Goal: Task Accomplishment & Management: Manage account settings

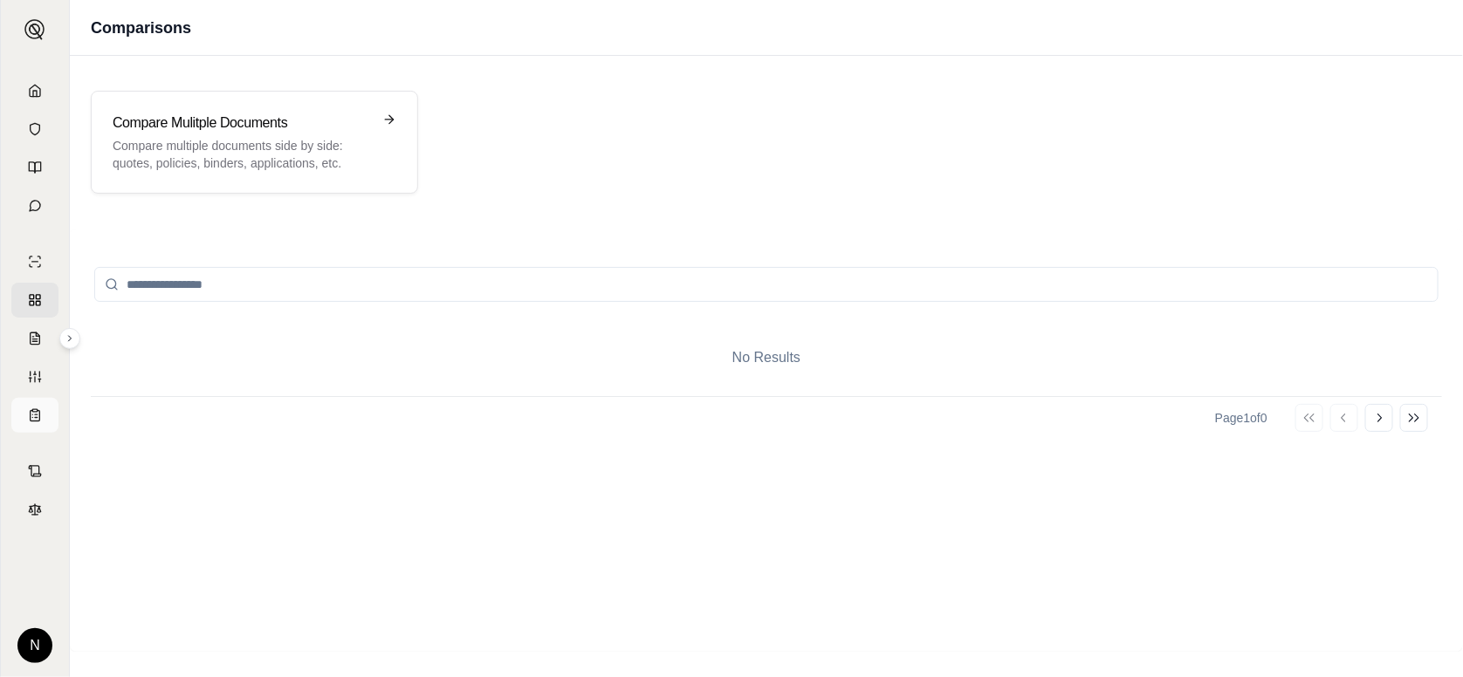
click at [45, 409] on link at bounding box center [34, 415] width 47 height 35
click at [38, 648] on html "N Coverage Table Create Coverage Table Generate a professional coverage summary…" at bounding box center [731, 338] width 1463 height 677
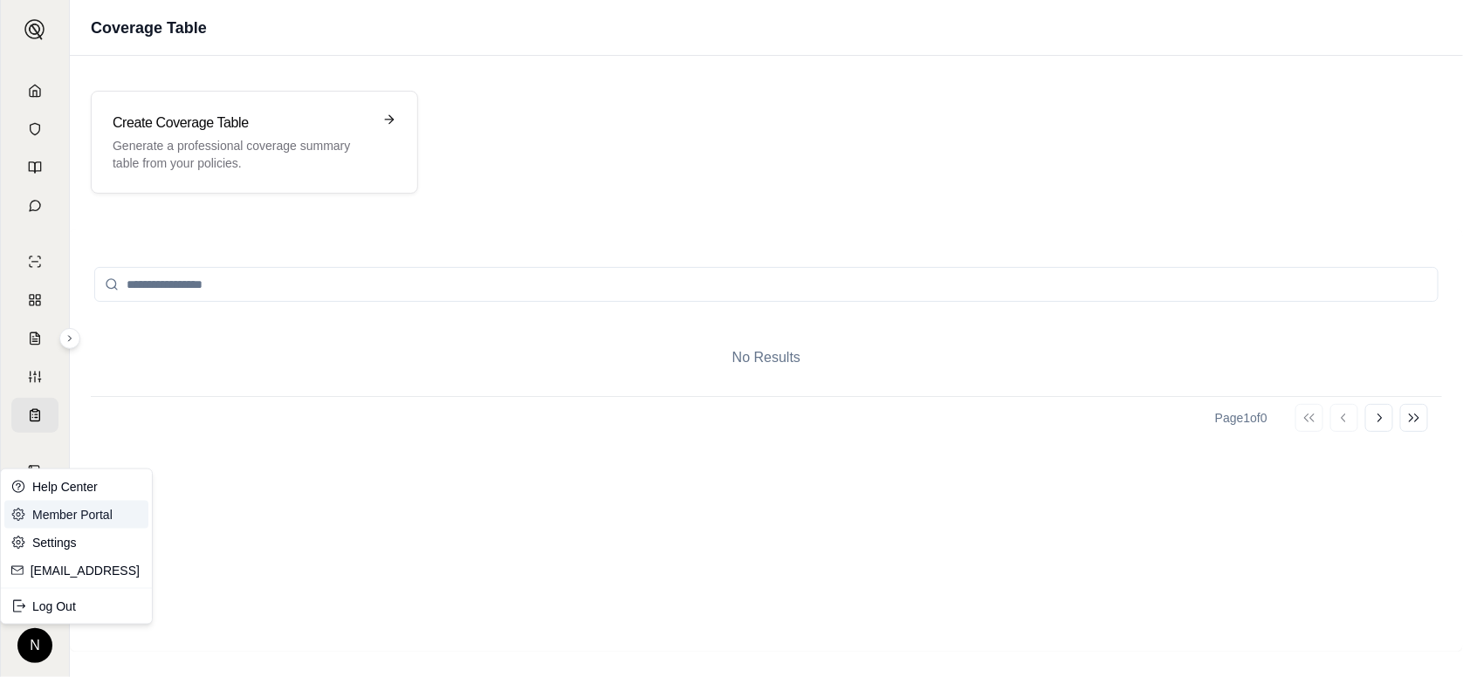
click at [64, 519] on link "Member Portal" at bounding box center [76, 515] width 144 height 28
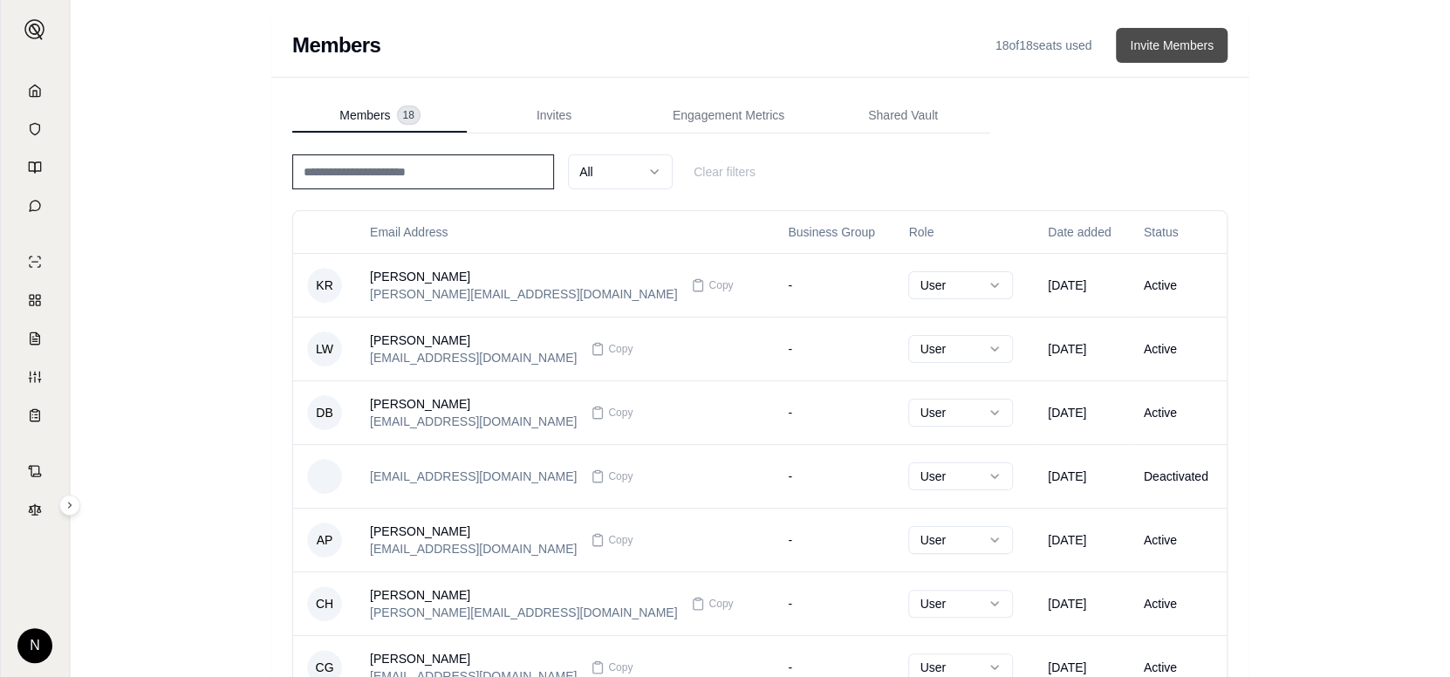
click at [1172, 45] on button "Invite Members" at bounding box center [1172, 45] width 112 height 35
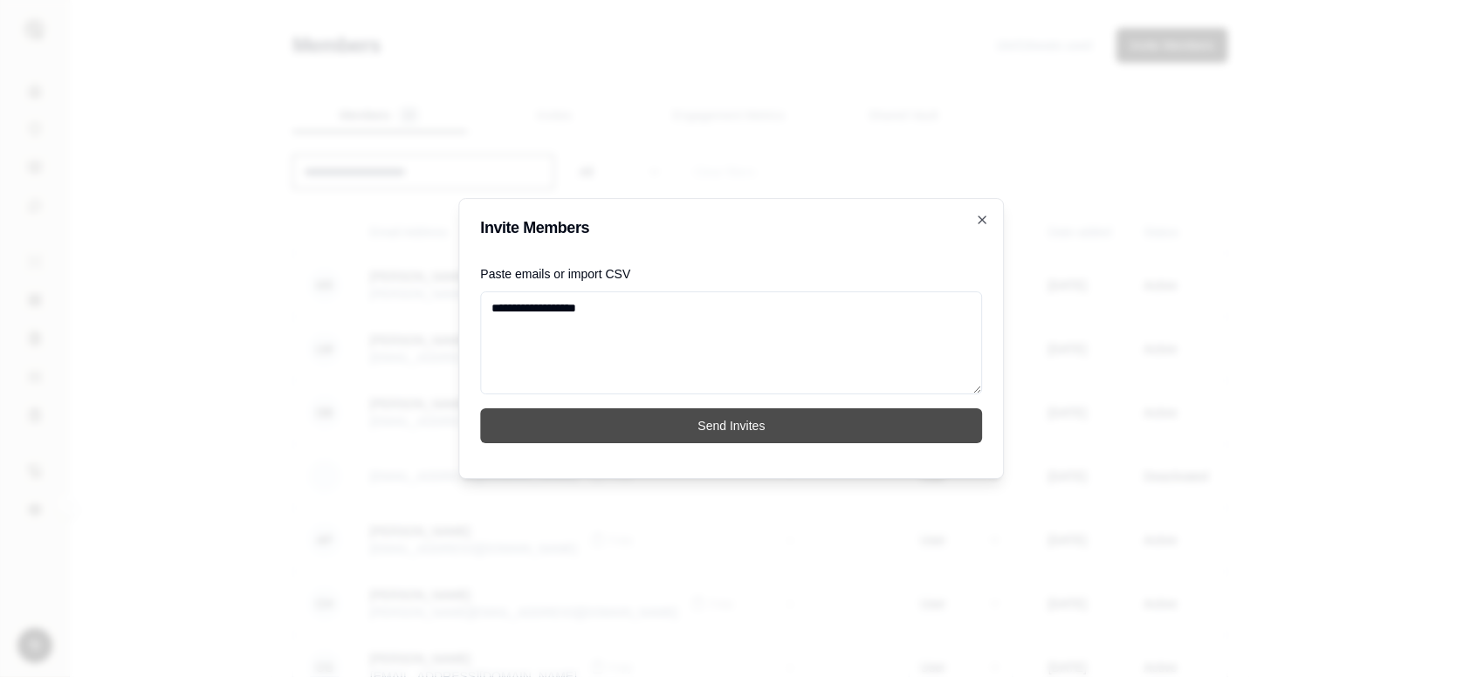
type textarea "**********"
click at [766, 422] on button "Send Invites" at bounding box center [732, 425] width 502 height 35
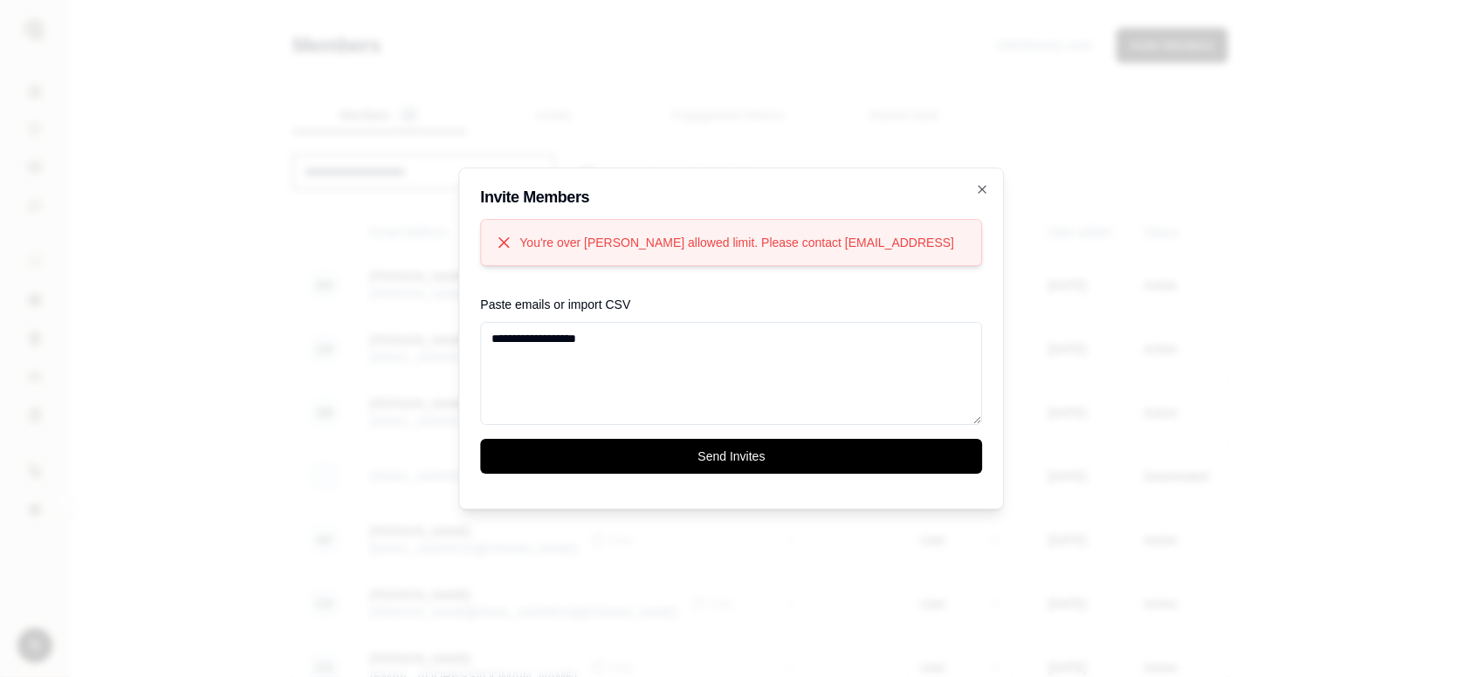
click at [686, 340] on textarea "**********" at bounding box center [732, 373] width 502 height 103
click at [719, 452] on button "Send Invites" at bounding box center [732, 456] width 502 height 35
click at [981, 189] on icon "button" at bounding box center [983, 189] width 14 height 14
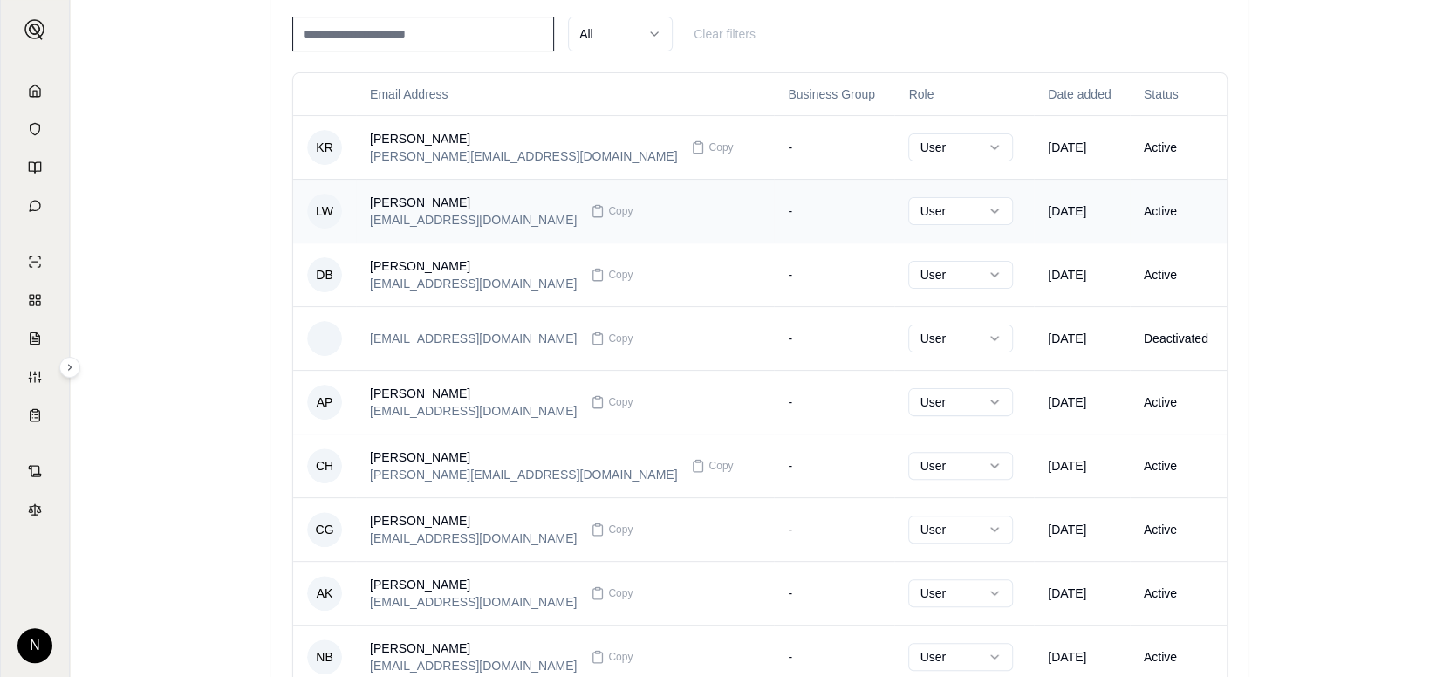
scroll to position [332, 0]
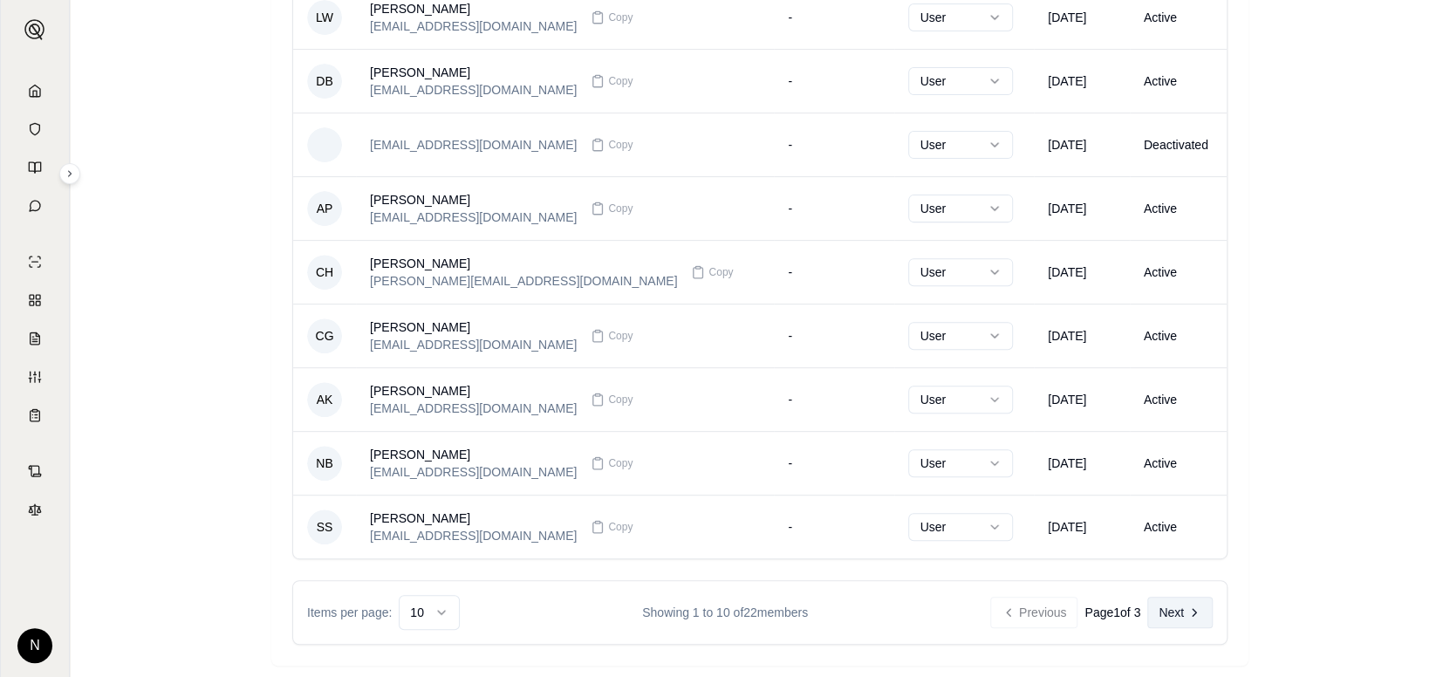
click at [1199, 606] on icon at bounding box center [1195, 613] width 14 height 14
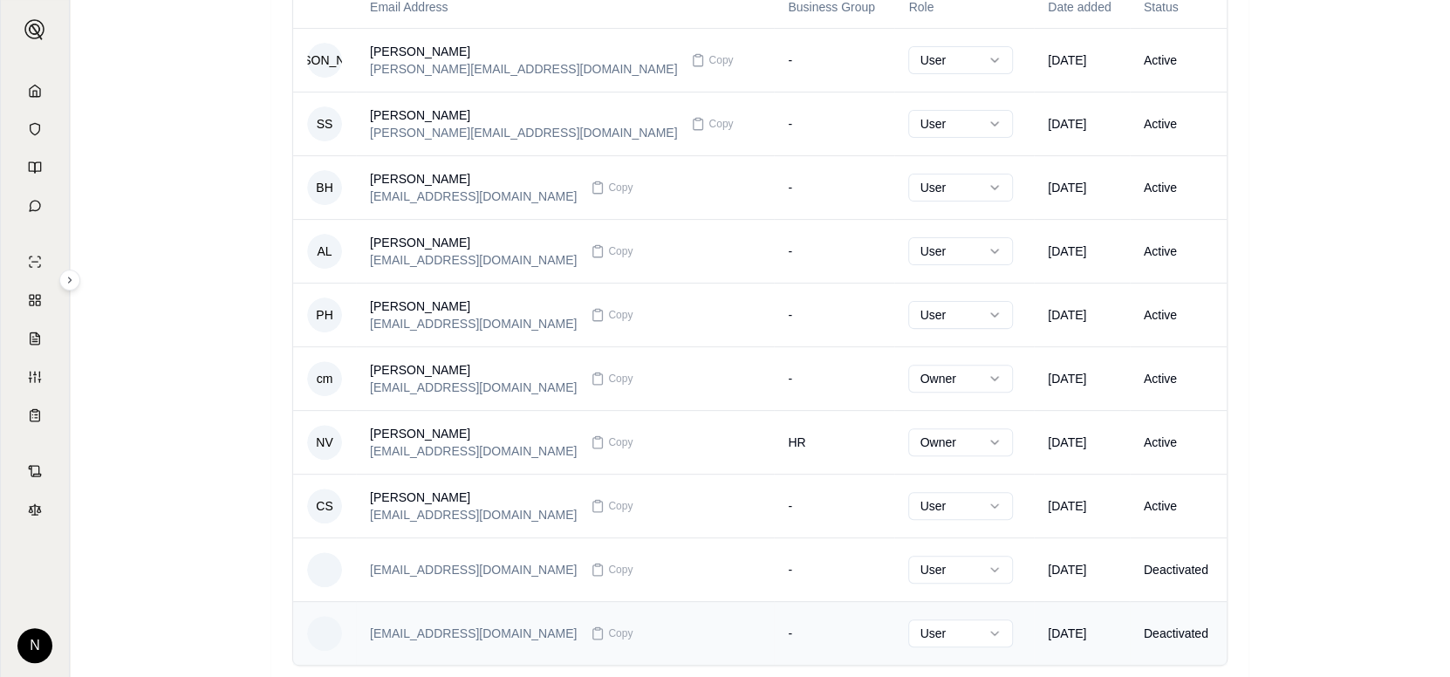
scroll to position [157, 0]
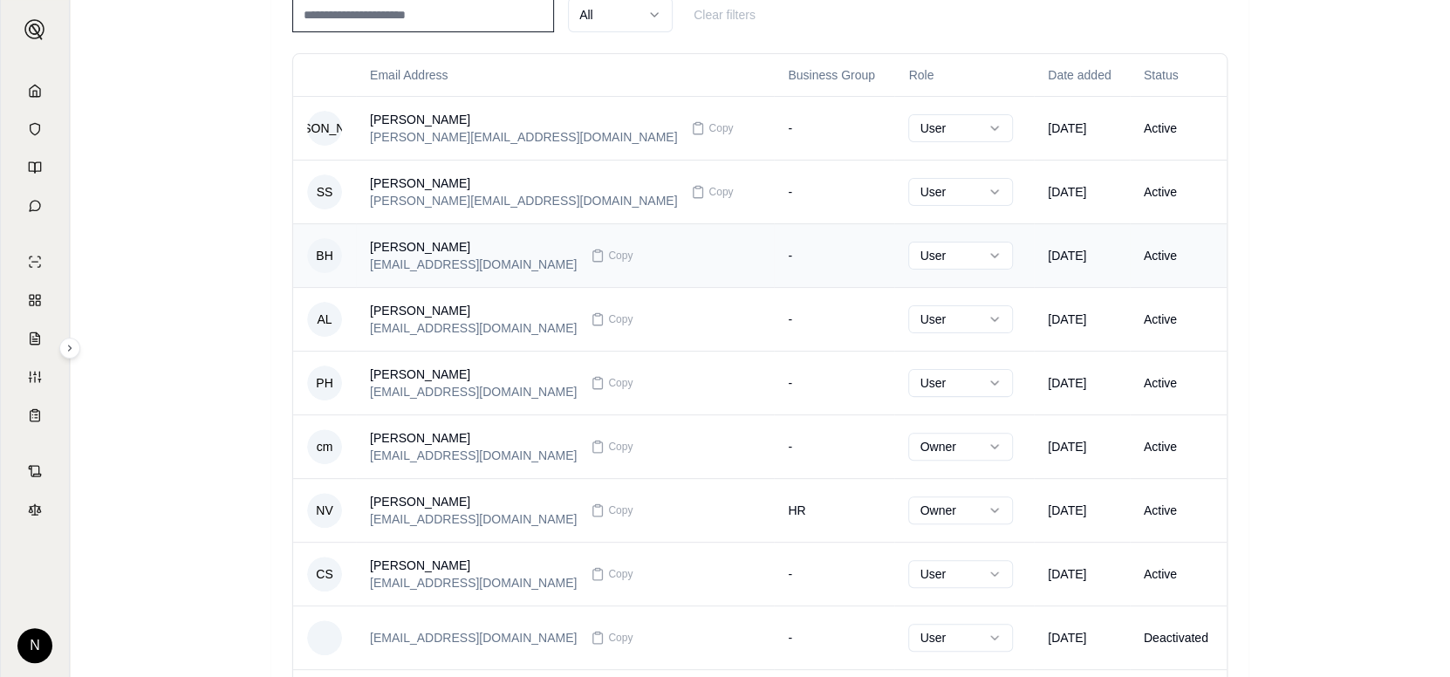
click at [880, 256] on html "N Members 18 of 18 seats used Invite Members Members 18 Invites Engagement Metr…" at bounding box center [725, 348] width 1450 height 1011
click at [885, 261] on html "N Members 18 of 18 seats used Invite Members Members 18 Invites Engagement Metr…" at bounding box center [725, 348] width 1450 height 1011
click at [415, 245] on div "[PERSON_NAME]" at bounding box center [473, 246] width 207 height 17
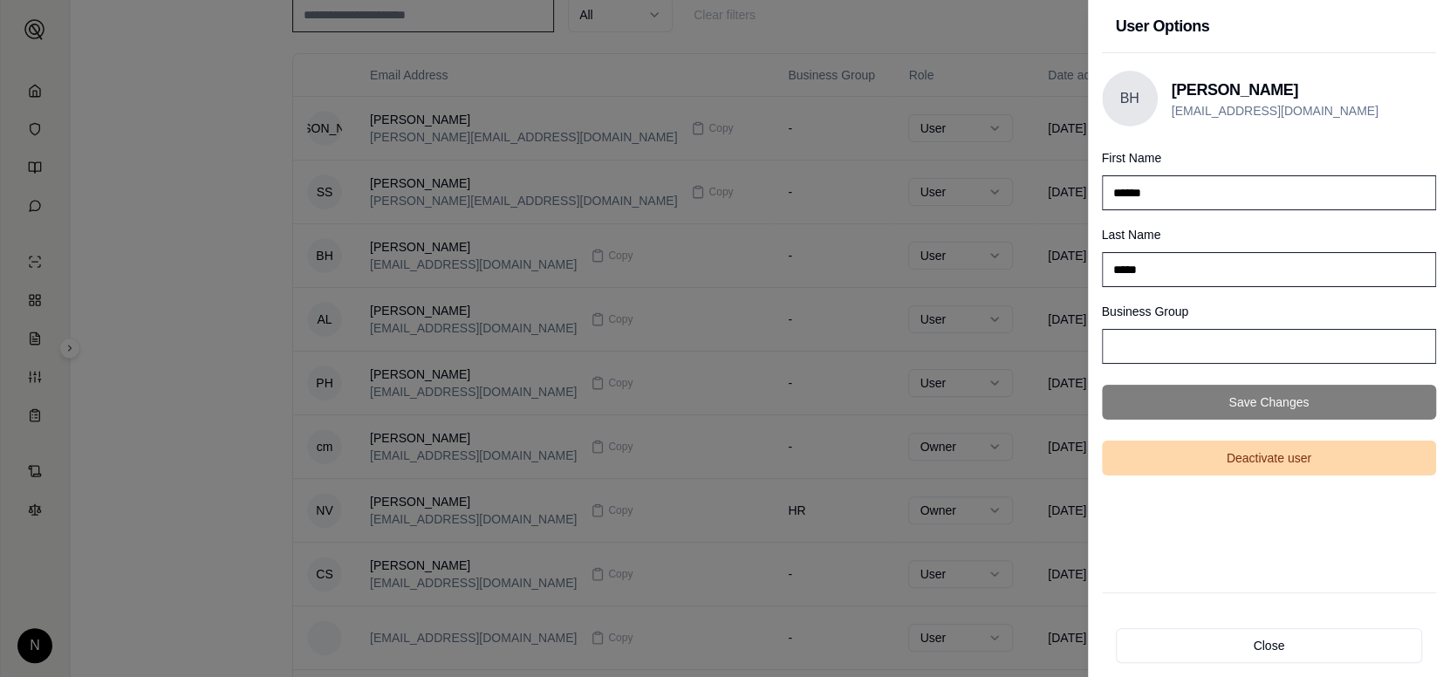
click at [1289, 458] on button "Deactivate user" at bounding box center [1269, 458] width 335 height 35
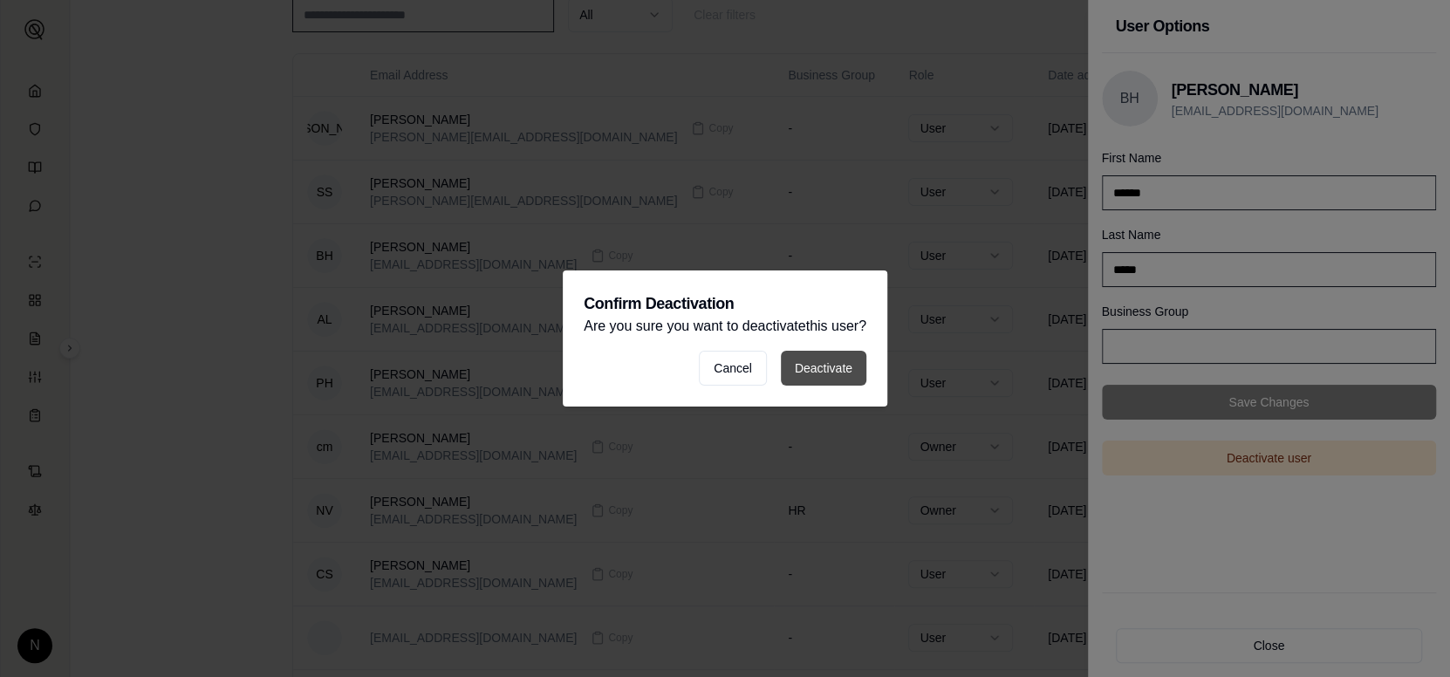
click at [837, 367] on button "Deactivate" at bounding box center [824, 368] width 86 height 35
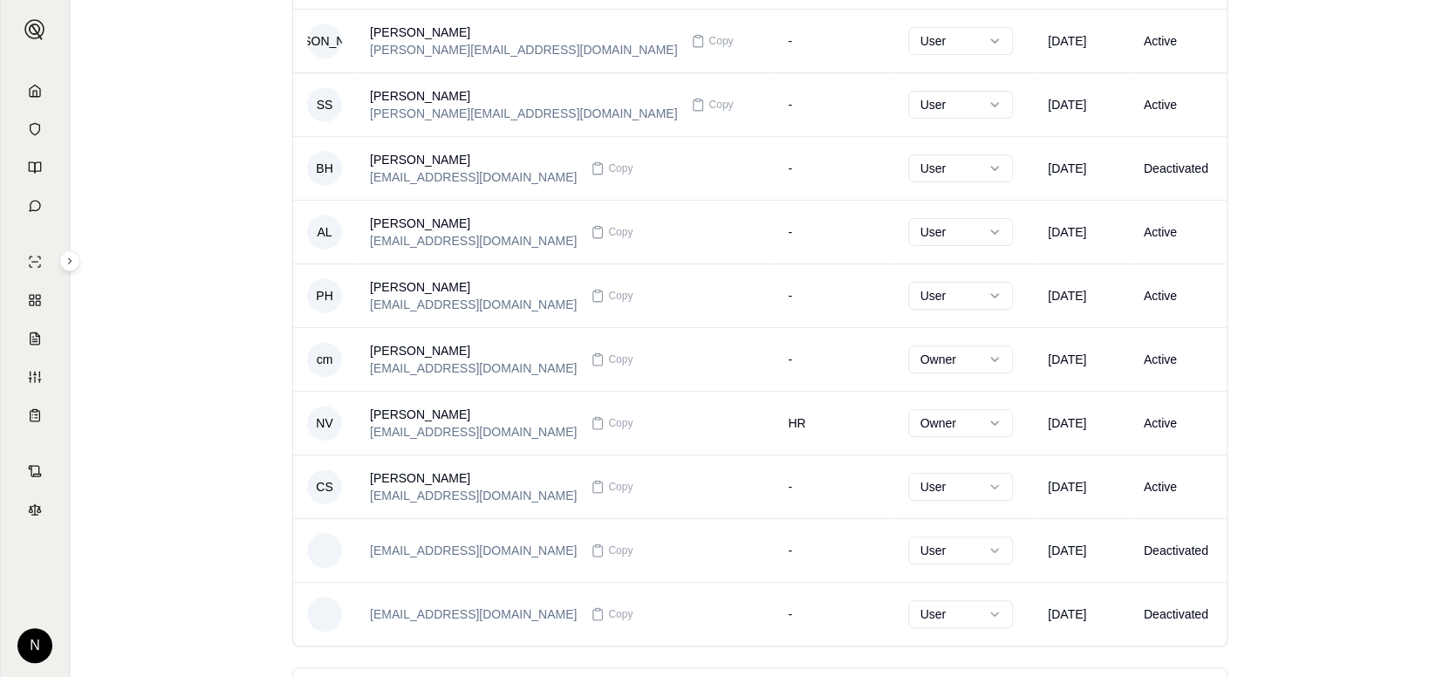
scroll to position [332, 0]
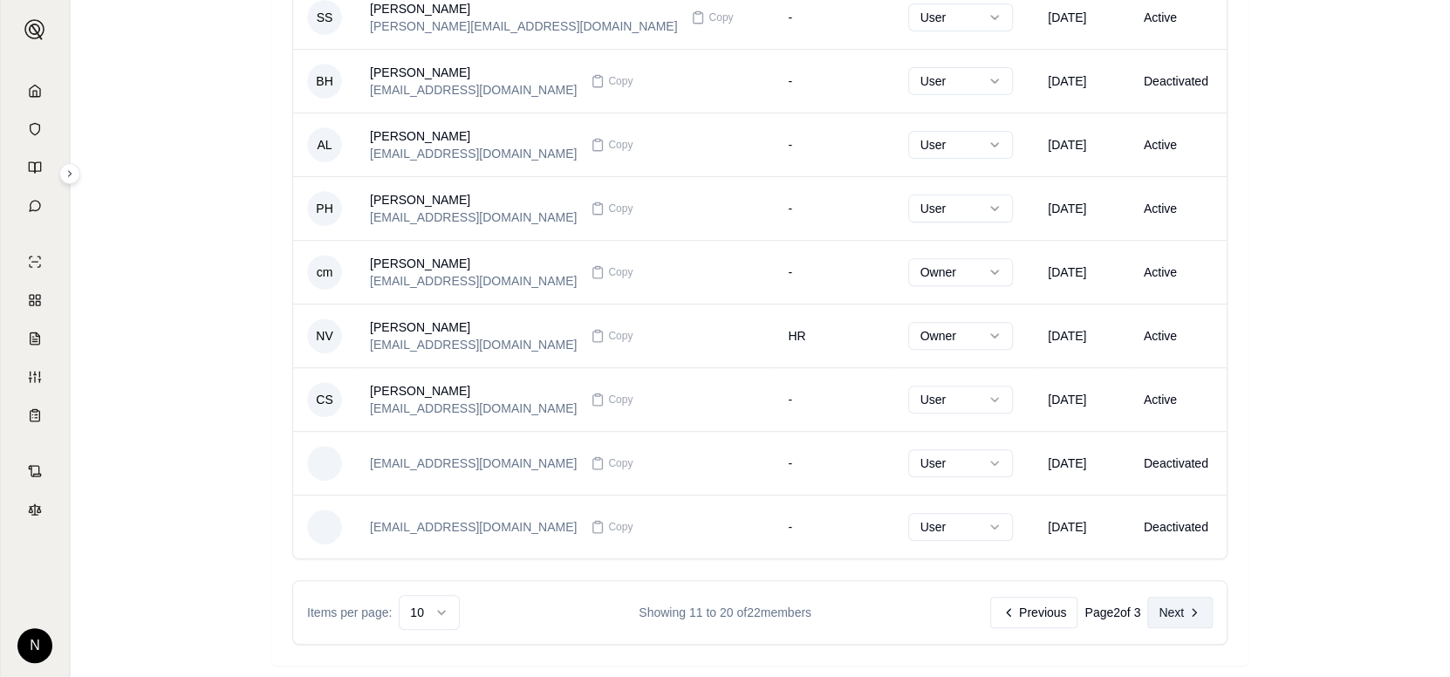
click at [1190, 606] on icon at bounding box center [1195, 613] width 14 height 14
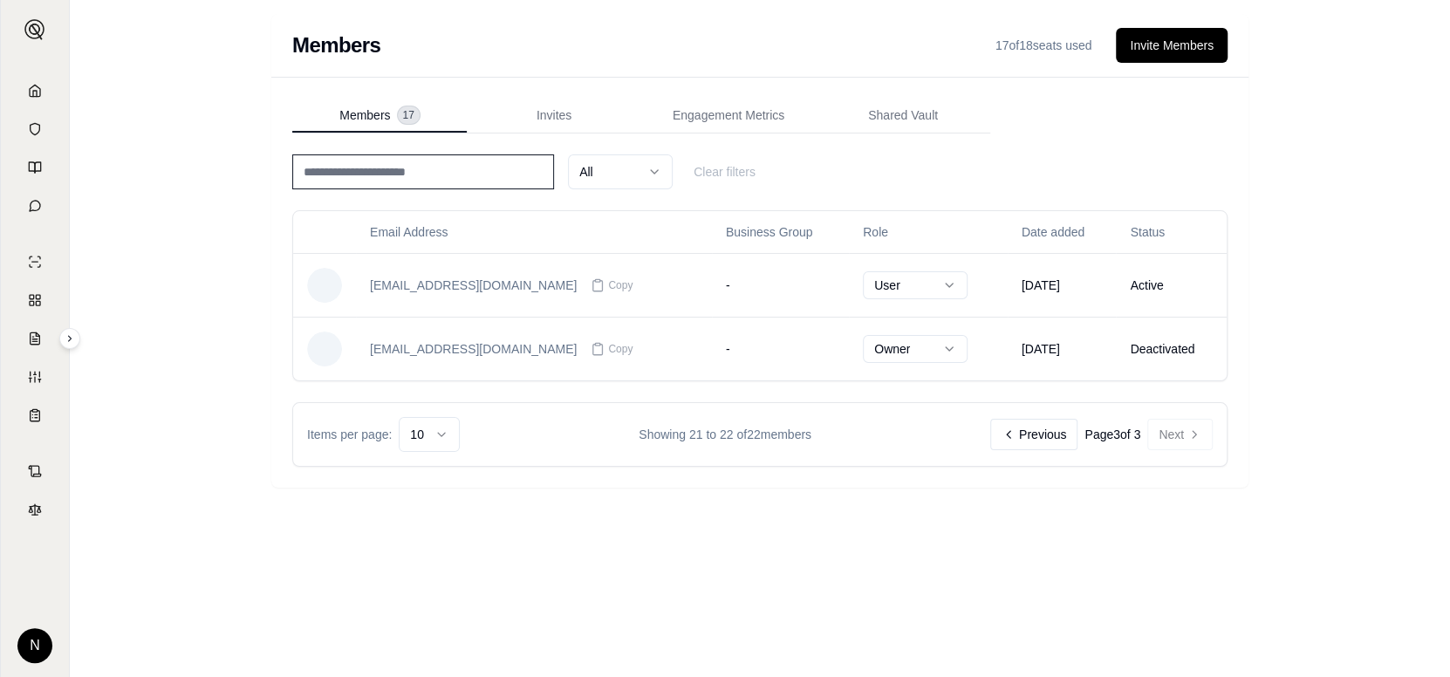
scroll to position [0, 0]
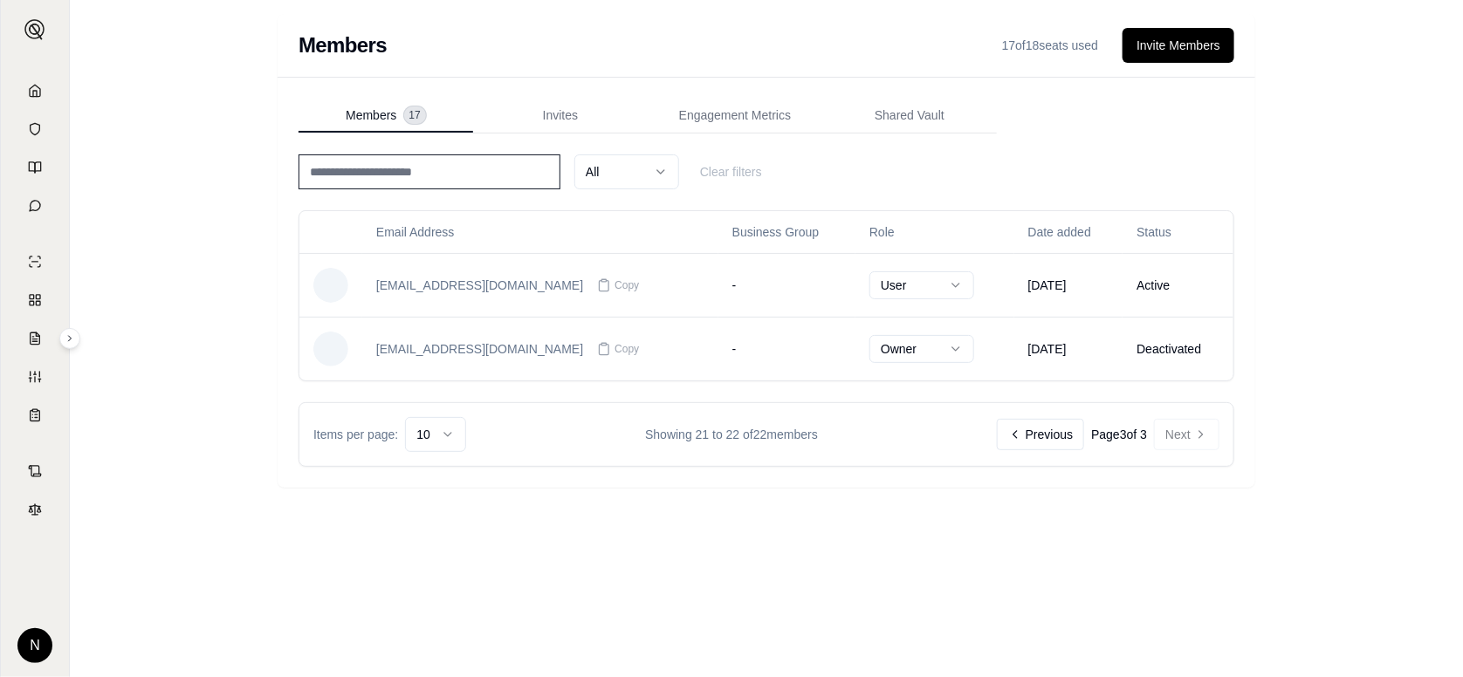
click at [1030, 437] on button "Previous" at bounding box center [1040, 434] width 87 height 31
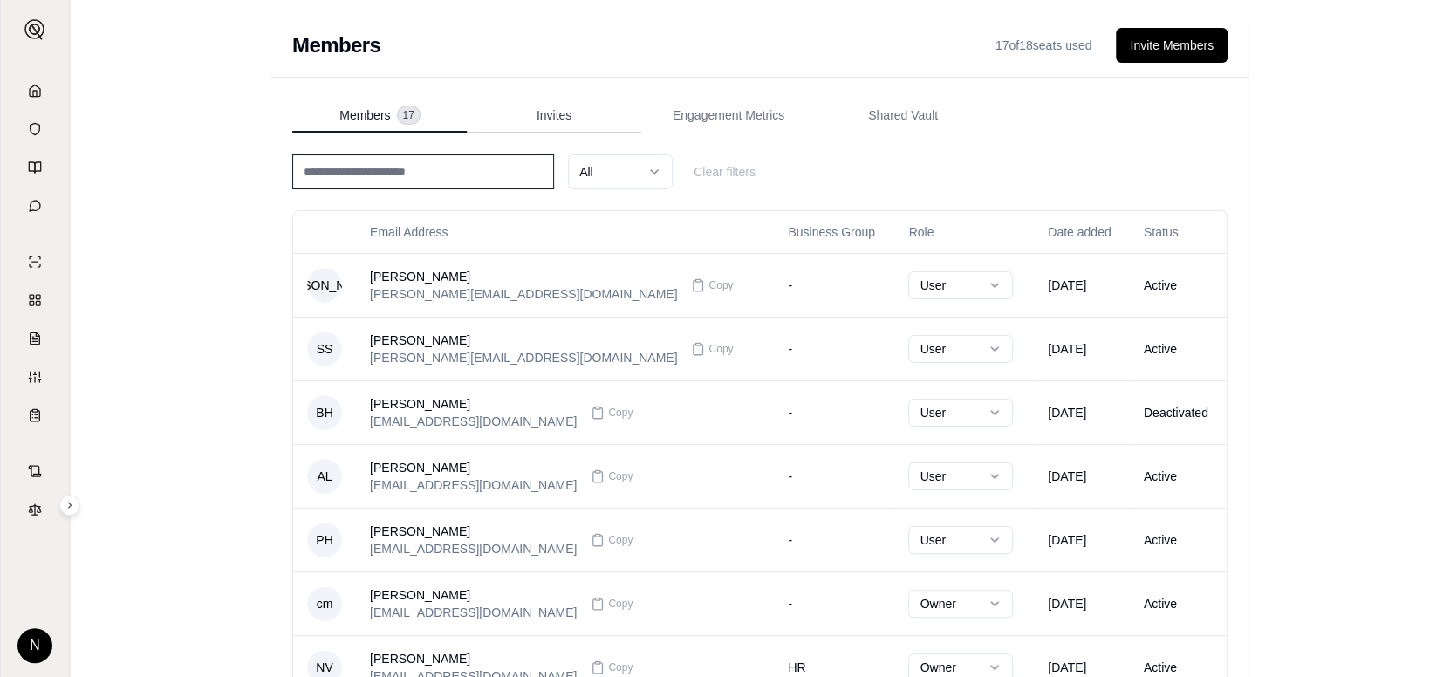
click at [563, 121] on span "Invites" at bounding box center [554, 114] width 35 height 17
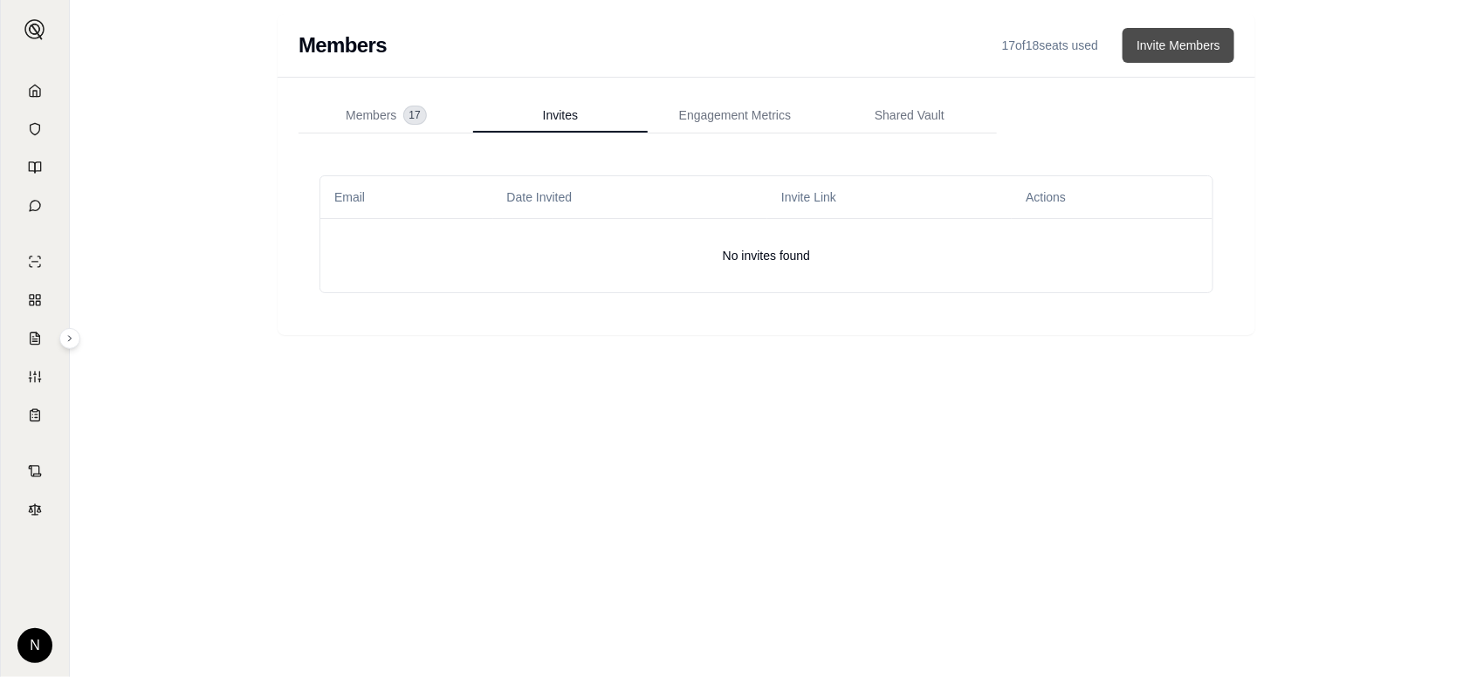
click at [1146, 55] on button "Invite Members" at bounding box center [1178, 45] width 112 height 35
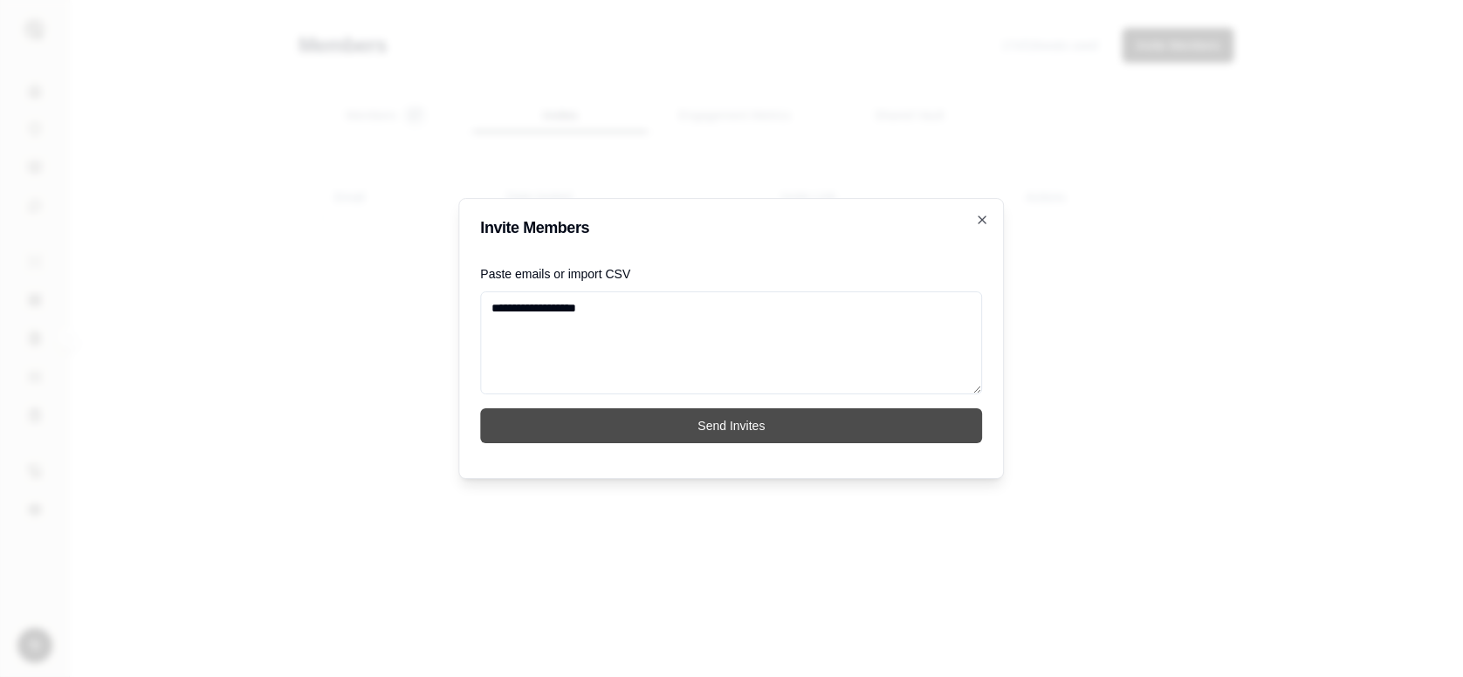
click at [745, 420] on button "Send Invites" at bounding box center [732, 425] width 502 height 35
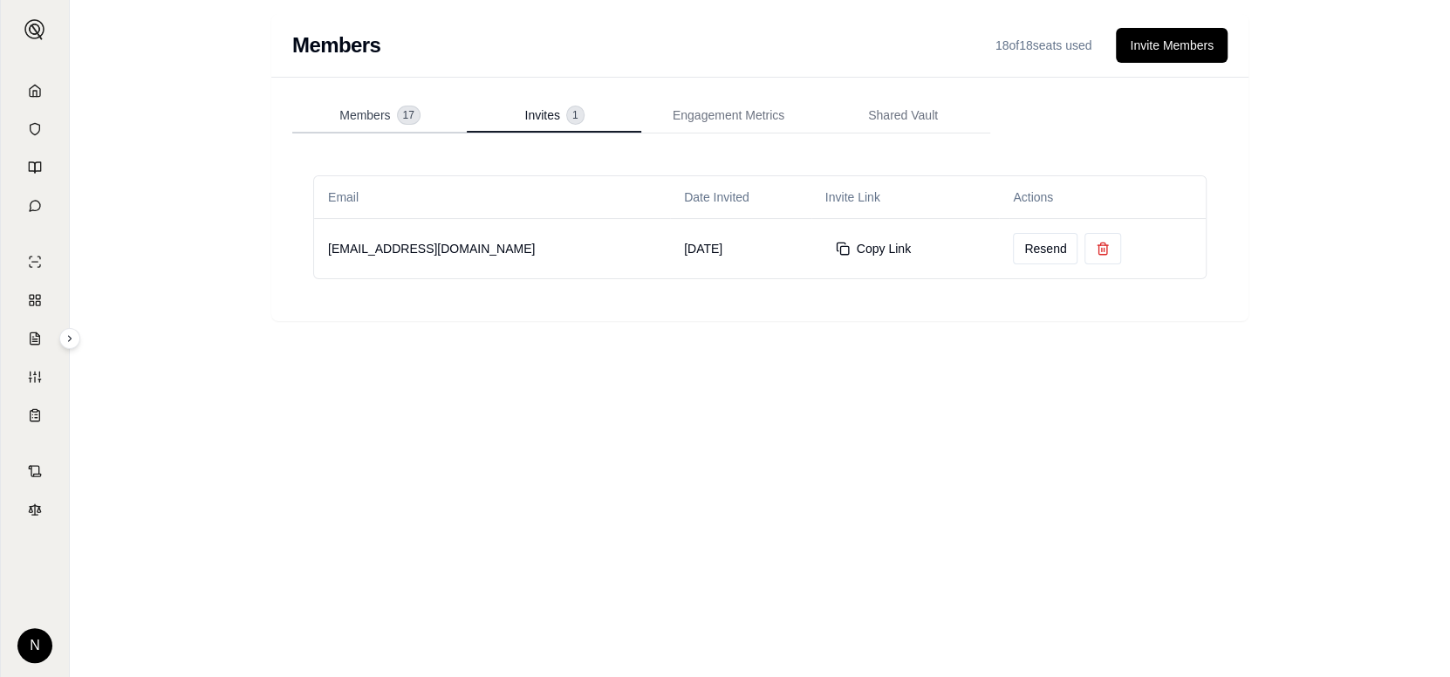
click at [389, 113] on span "Members" at bounding box center [364, 114] width 51 height 17
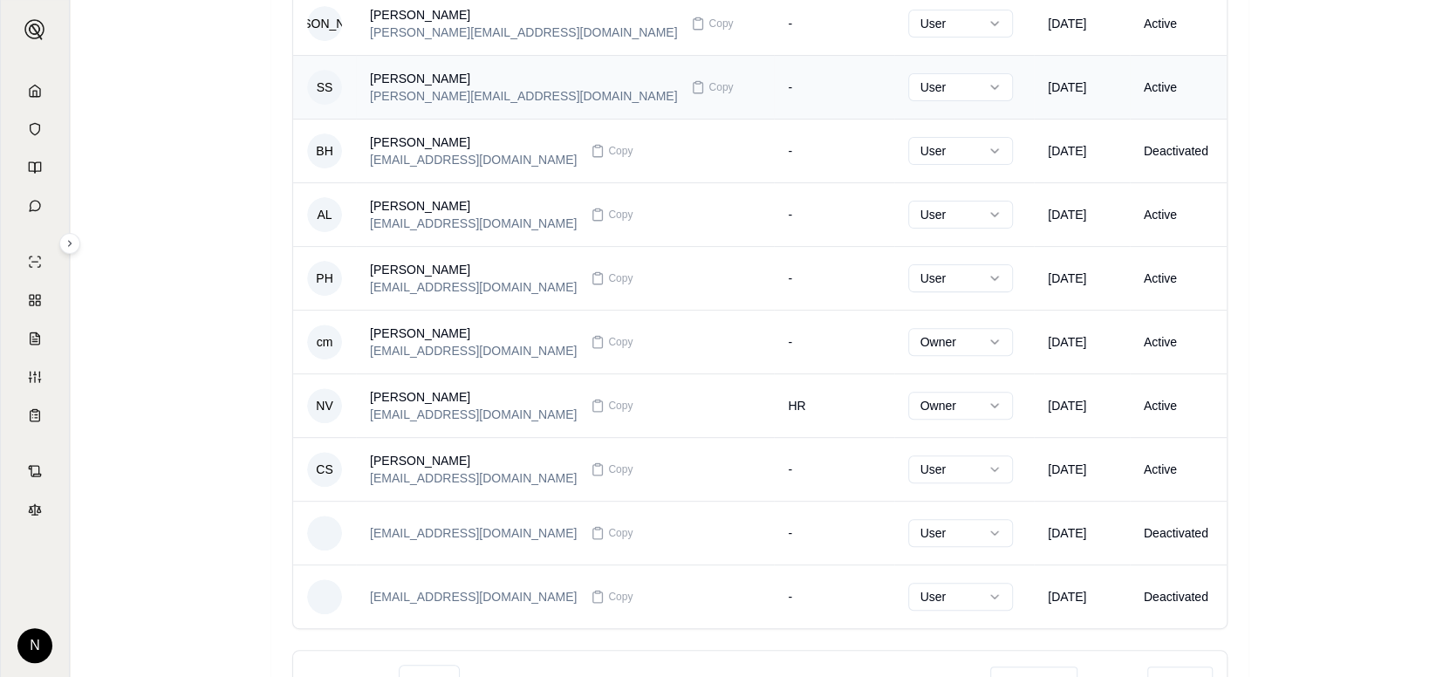
scroll to position [332, 0]
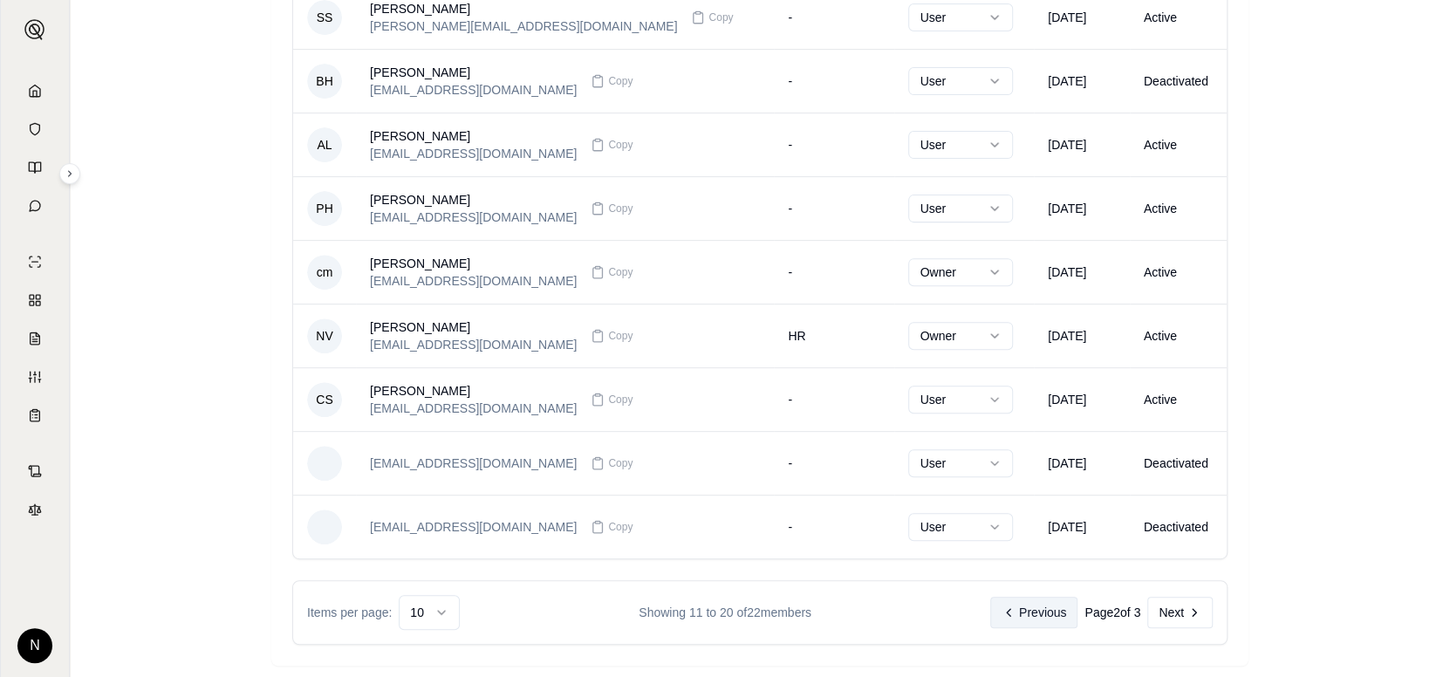
click at [1004, 610] on icon at bounding box center [1009, 613] width 14 height 14
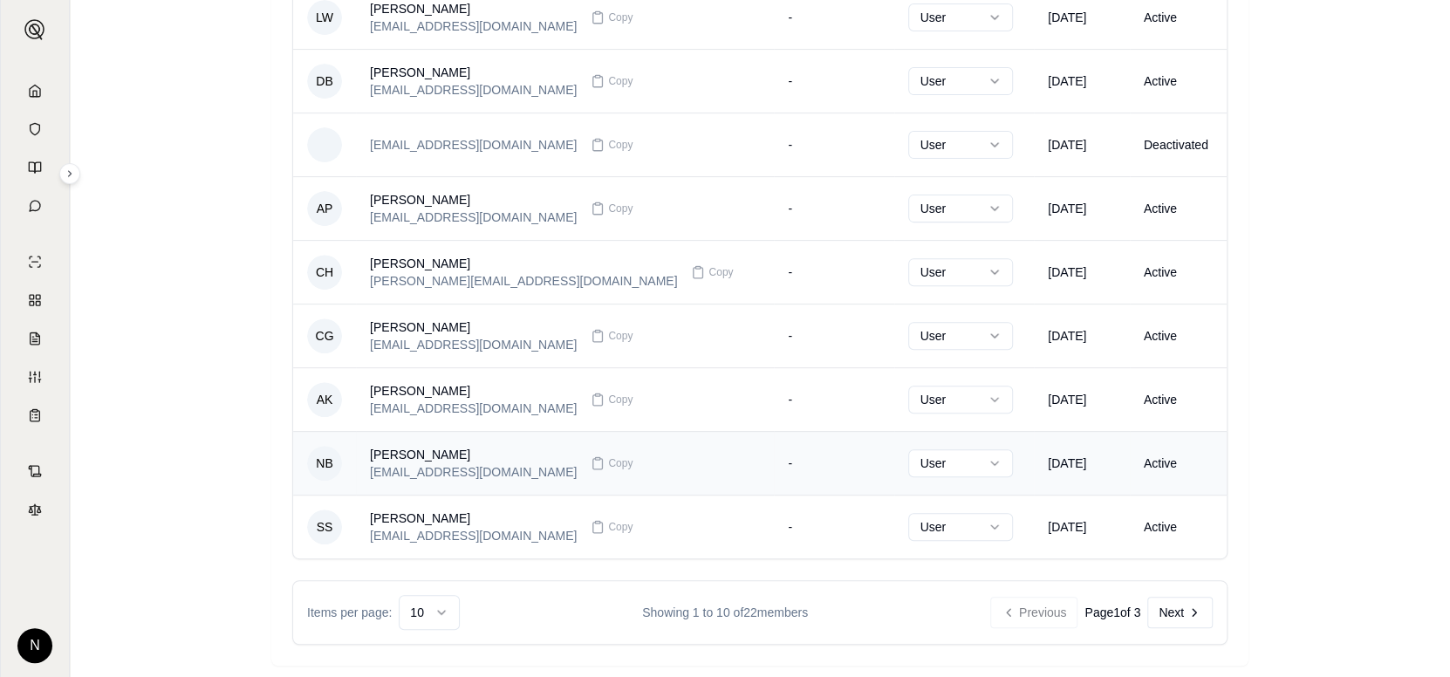
click at [425, 452] on div "[PERSON_NAME]" at bounding box center [473, 454] width 207 height 17
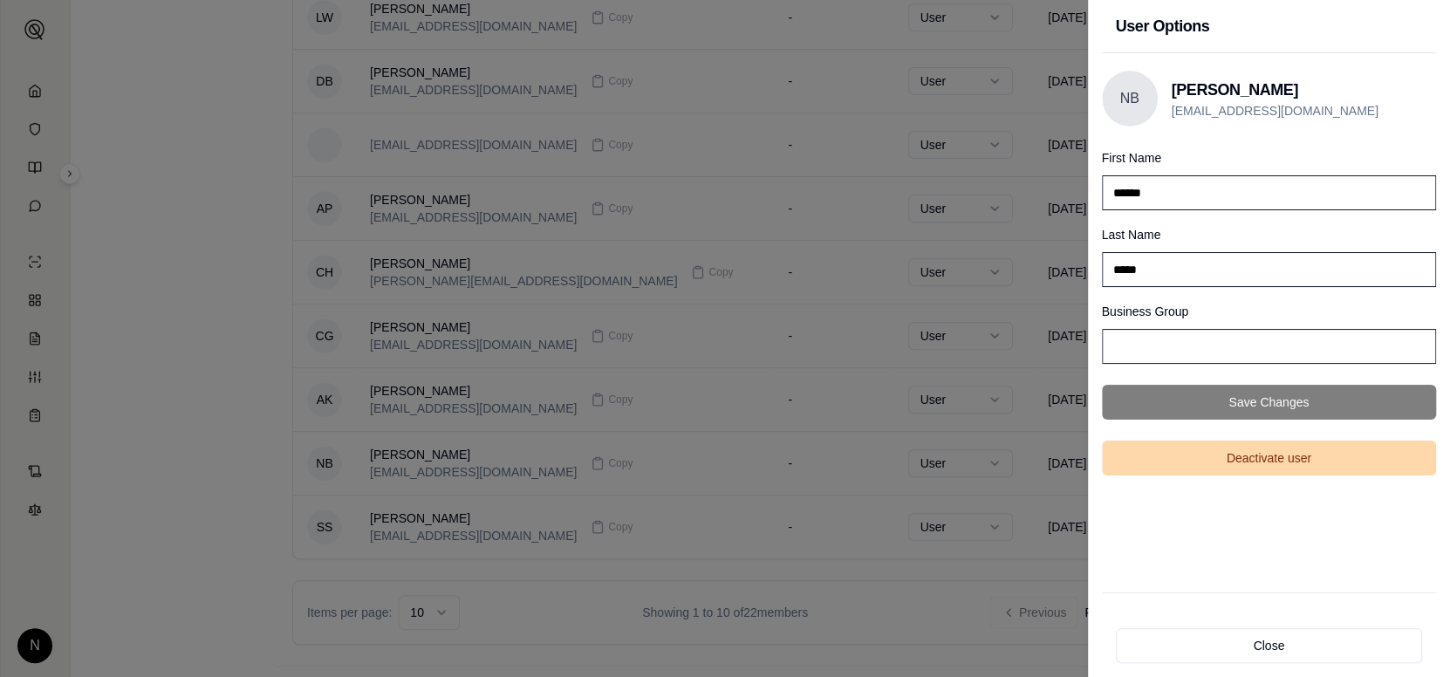
click at [1295, 450] on button "Deactivate user" at bounding box center [1269, 458] width 335 height 35
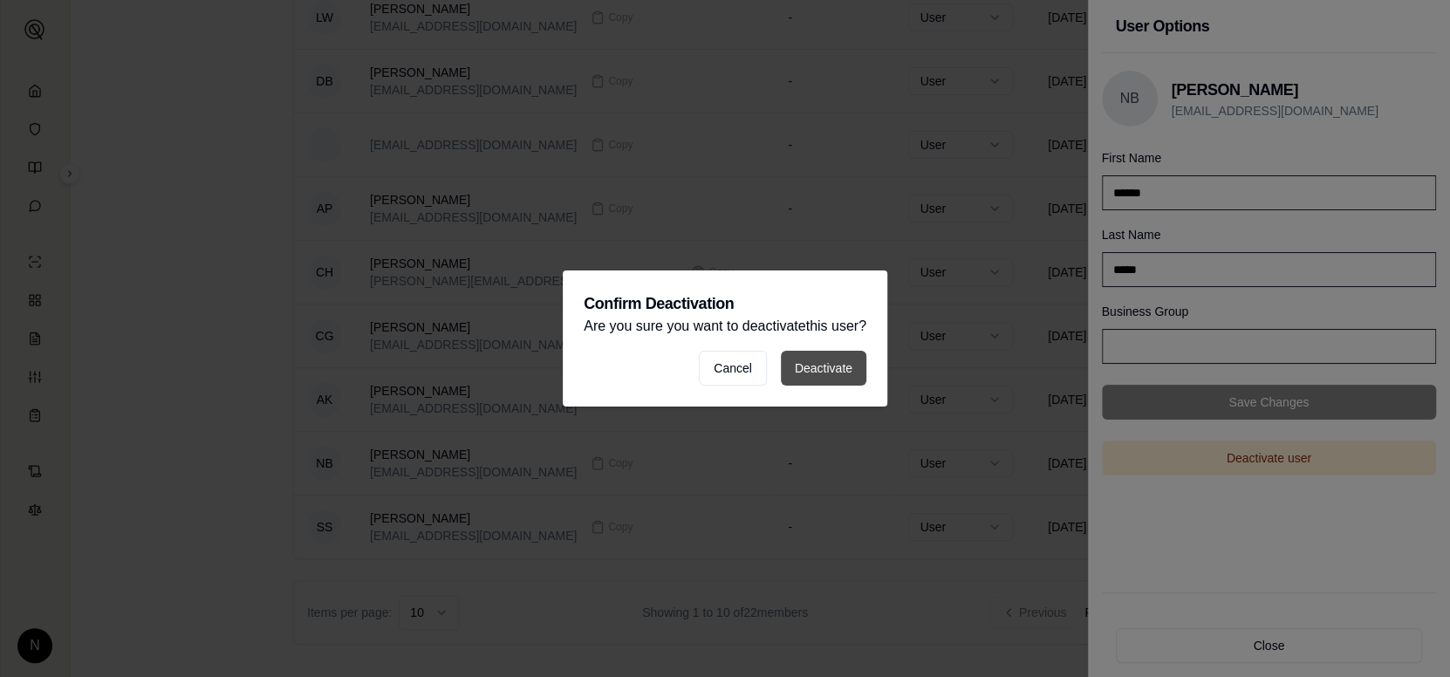
click at [831, 373] on button "Deactivate" at bounding box center [824, 368] width 86 height 35
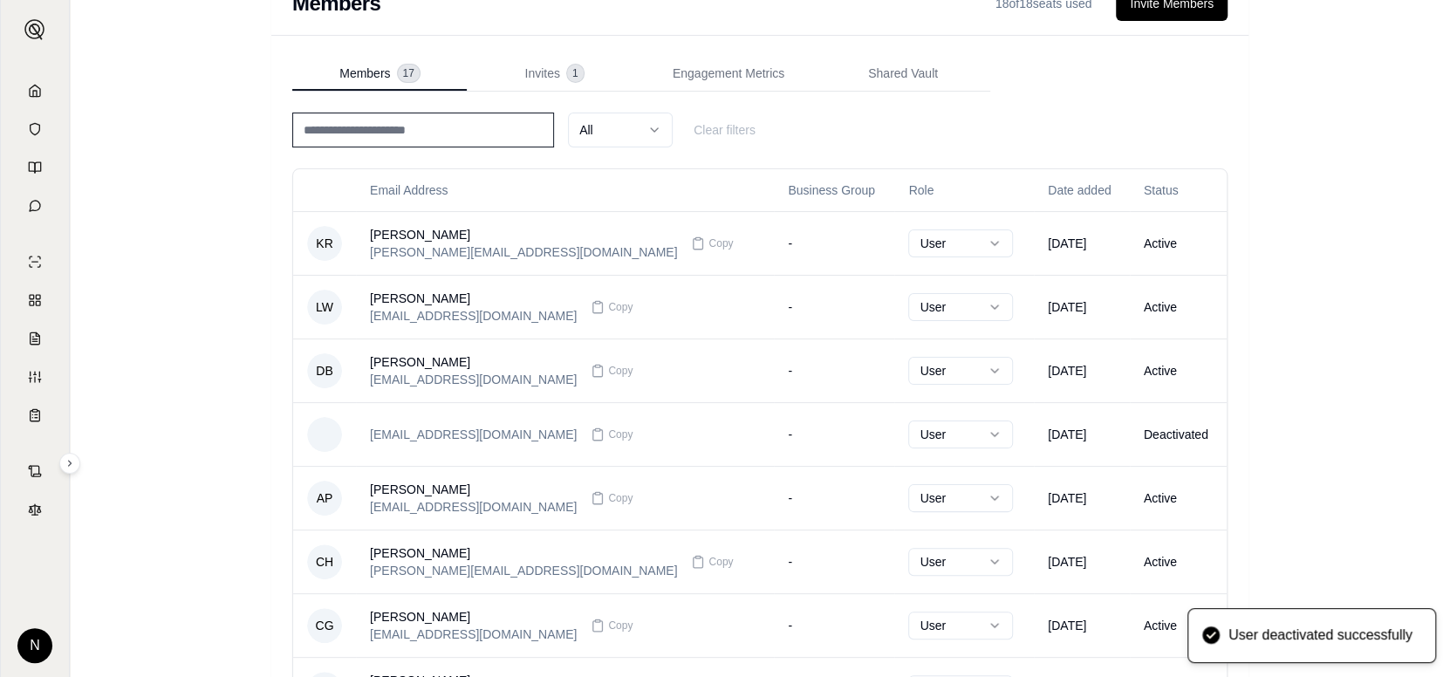
scroll to position [0, 0]
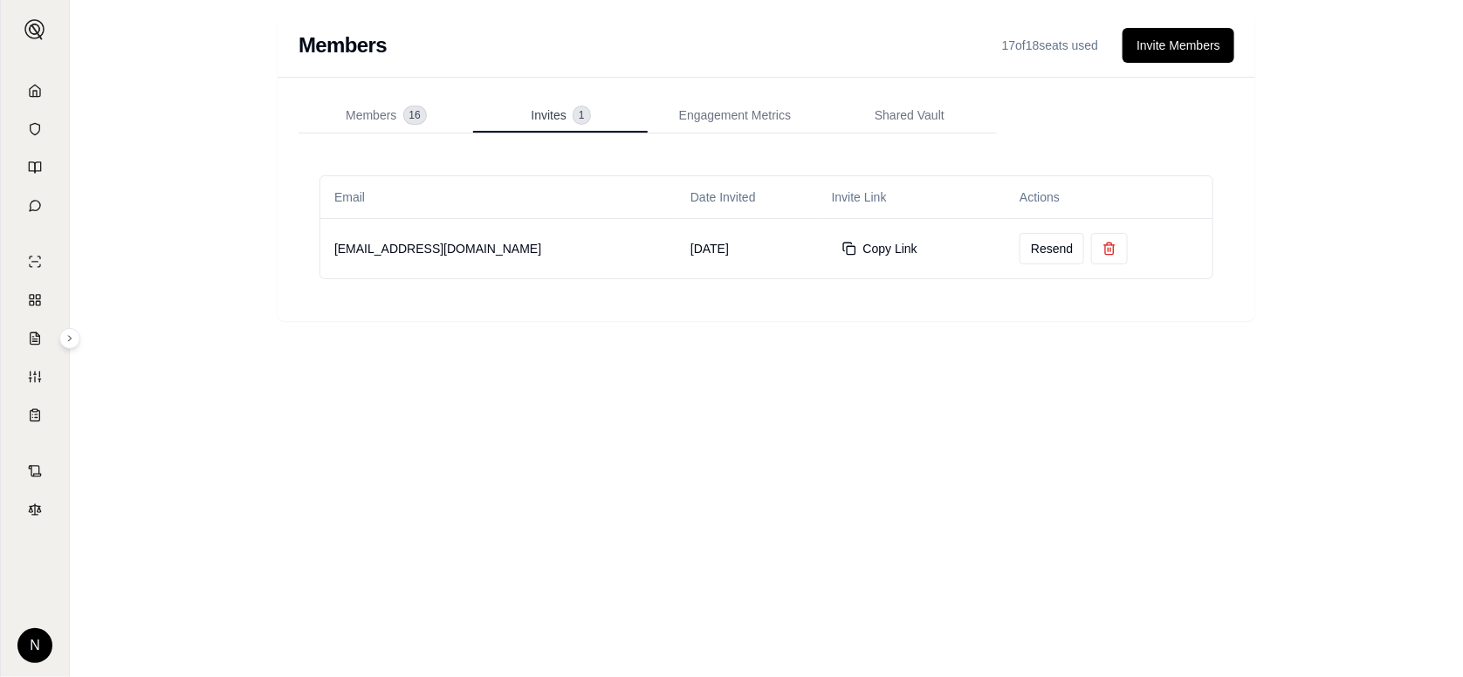
click at [554, 116] on span "Invites" at bounding box center [548, 114] width 35 height 17
click at [1197, 48] on button "Invite Members" at bounding box center [1178, 45] width 112 height 35
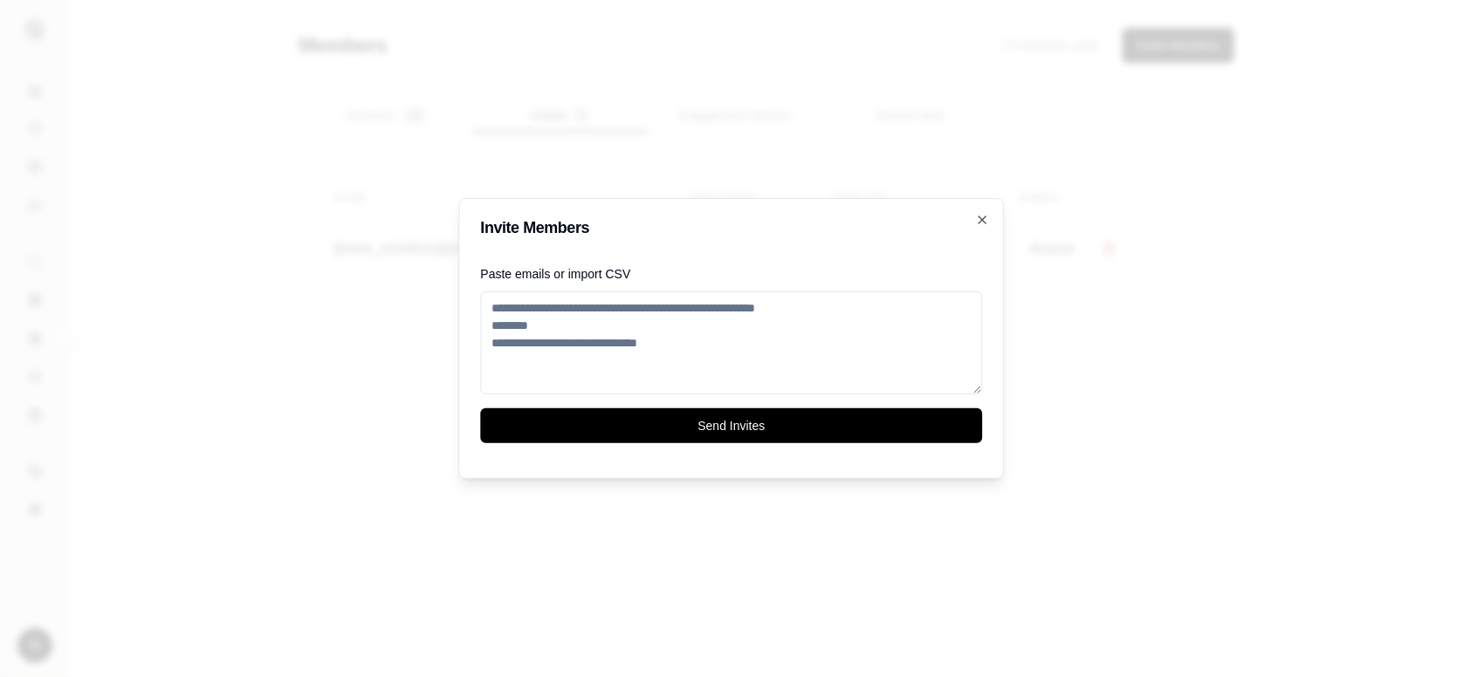
click at [797, 326] on textarea "Paste emails or import CSV" at bounding box center [732, 342] width 502 height 103
click at [597, 331] on textarea "Paste emails or import CSV" at bounding box center [732, 342] width 502 height 103
paste textarea "**********"
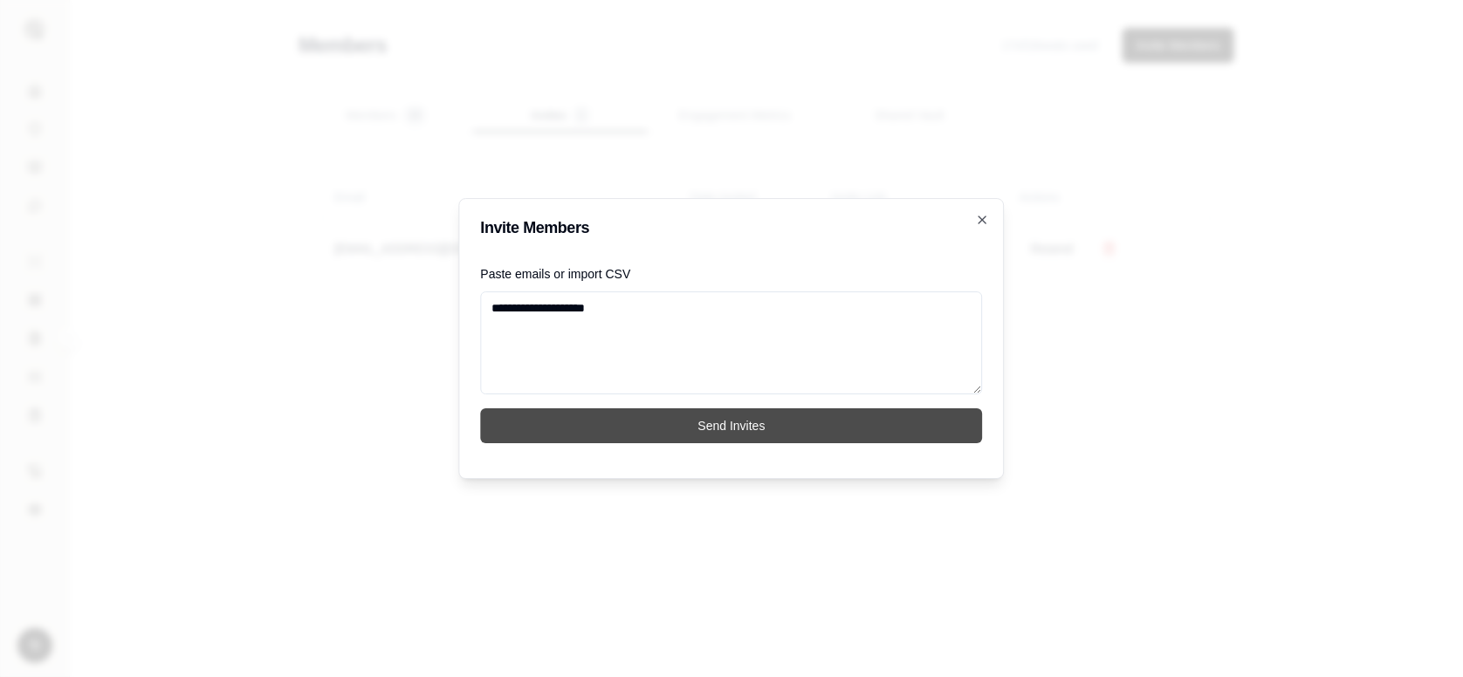
type textarea "**********"
click at [675, 421] on button "Send Invites" at bounding box center [732, 425] width 502 height 35
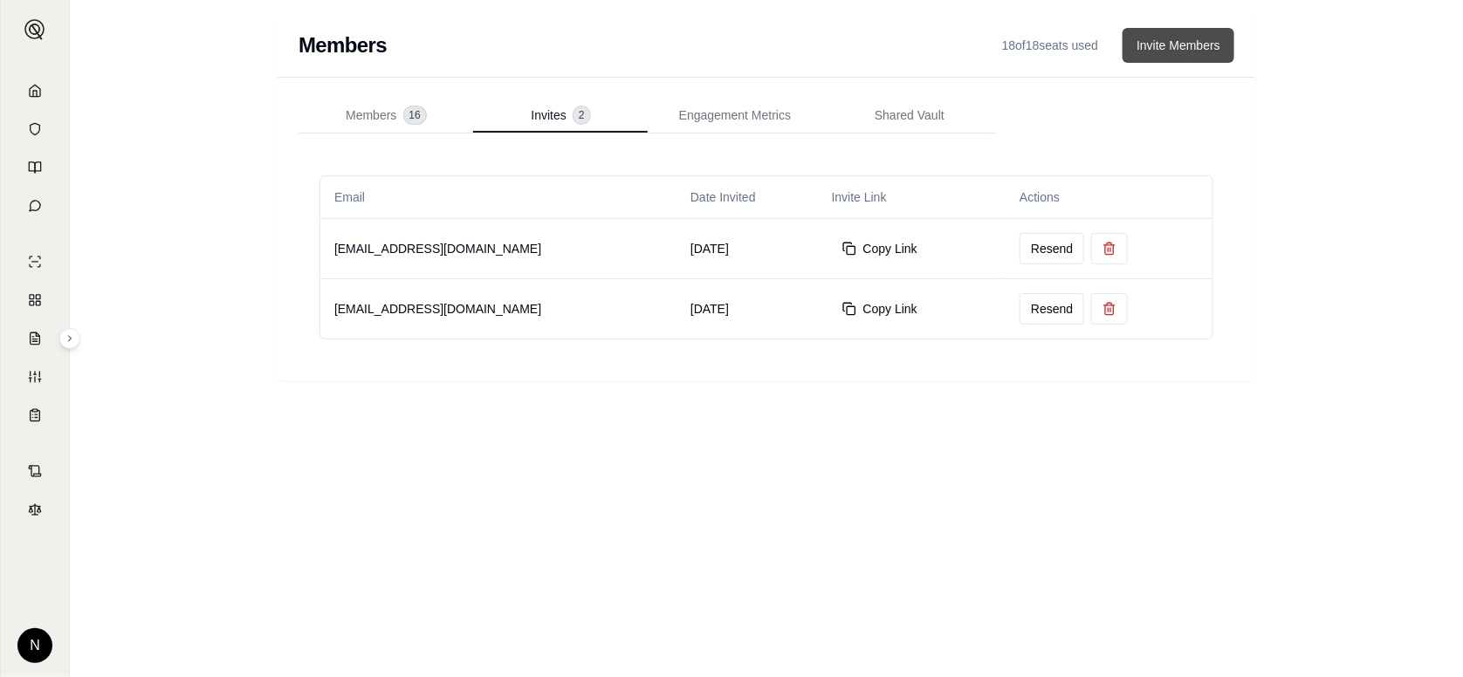
click at [1178, 48] on button "Invite Members" at bounding box center [1178, 45] width 112 height 35
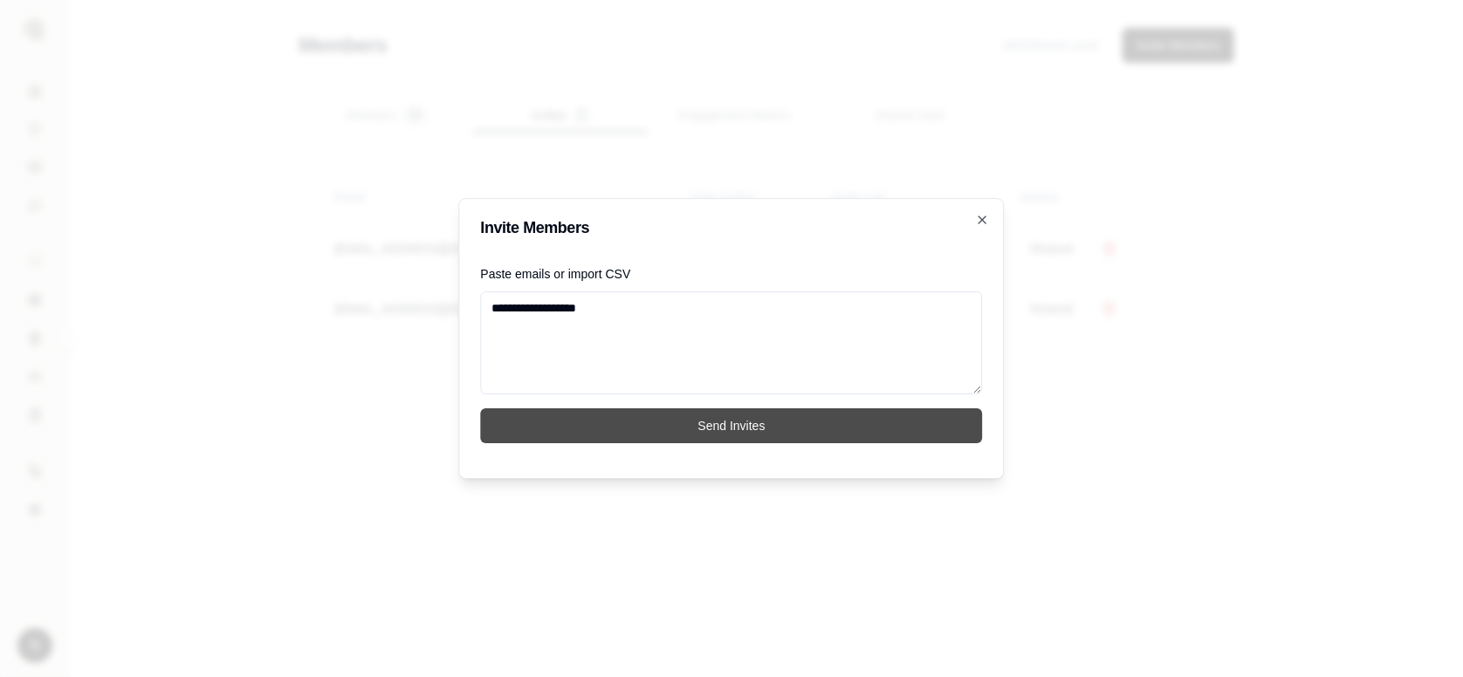
type textarea "**********"
click at [774, 422] on button "Send Invites" at bounding box center [732, 425] width 502 height 35
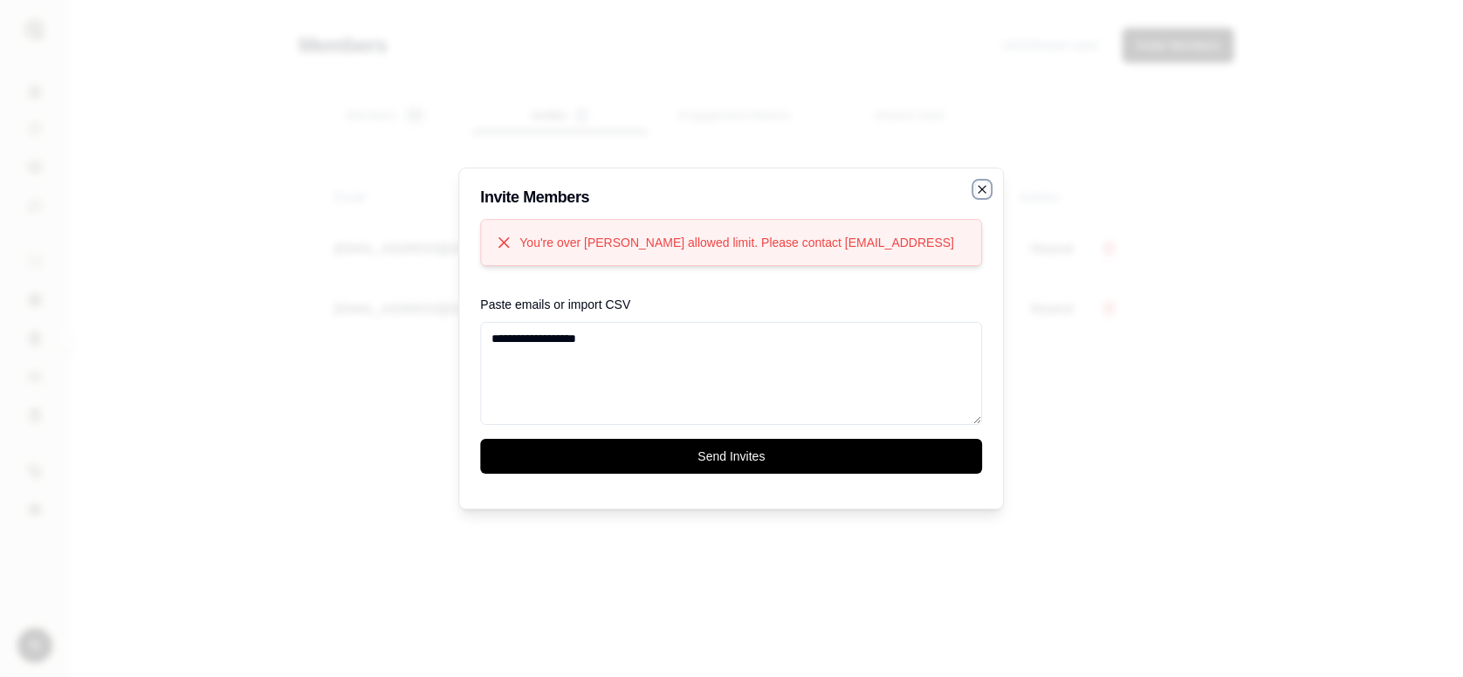
click at [986, 188] on icon "button" at bounding box center [983, 189] width 14 height 14
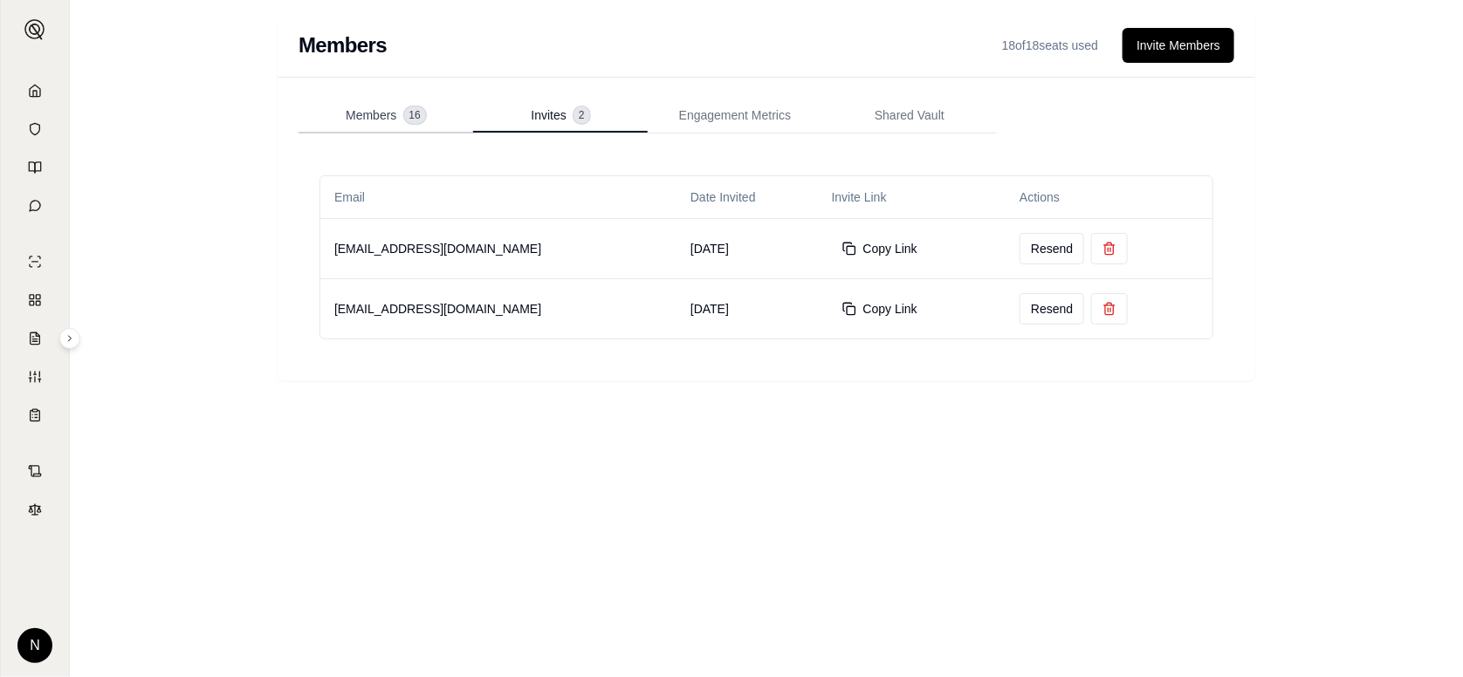
click at [405, 115] on span "16" at bounding box center [415, 114] width 22 height 17
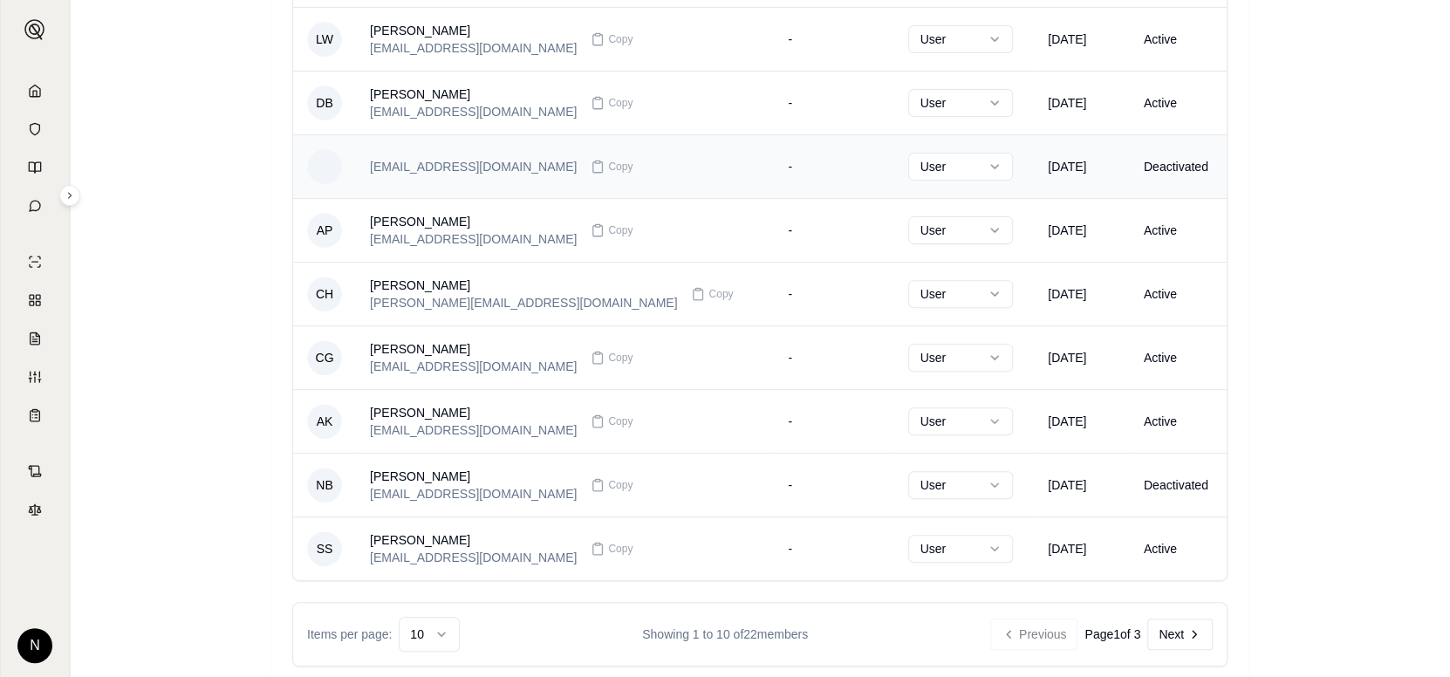
scroll to position [332, 0]
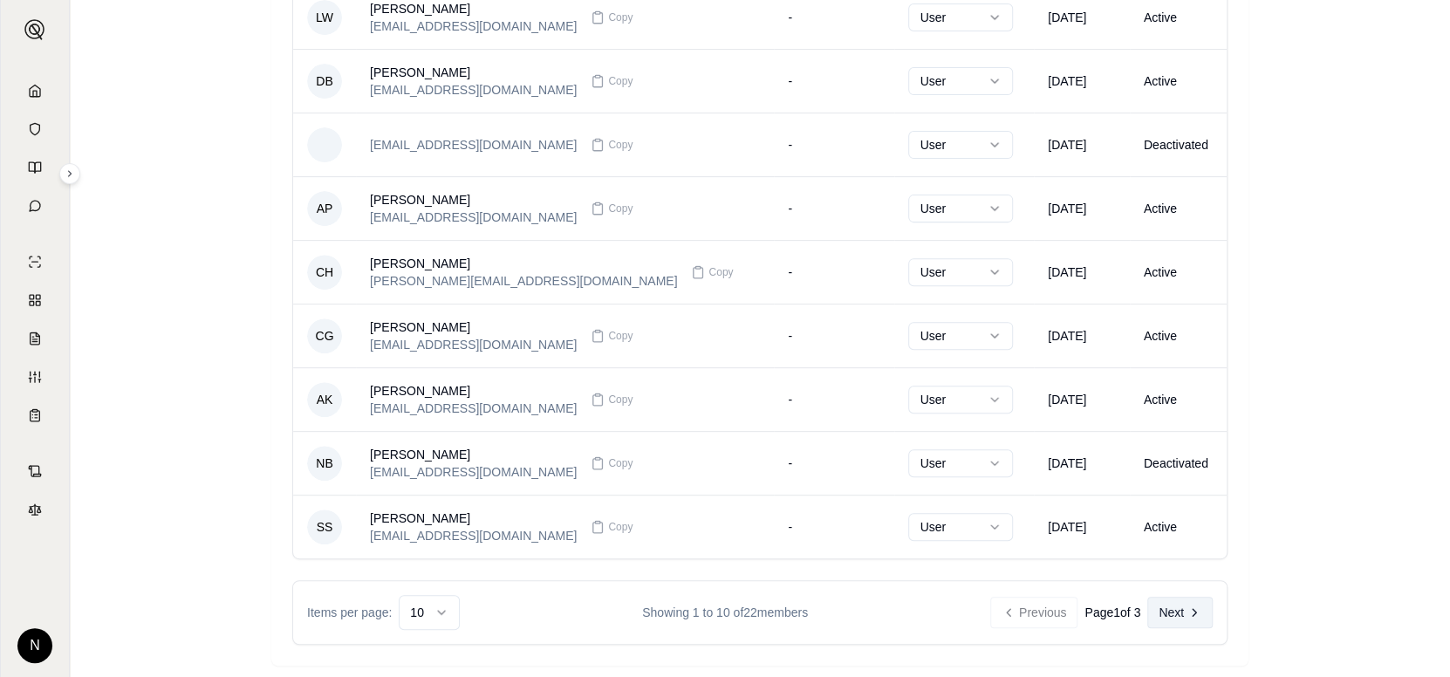
click at [1197, 610] on icon at bounding box center [1195, 613] width 14 height 14
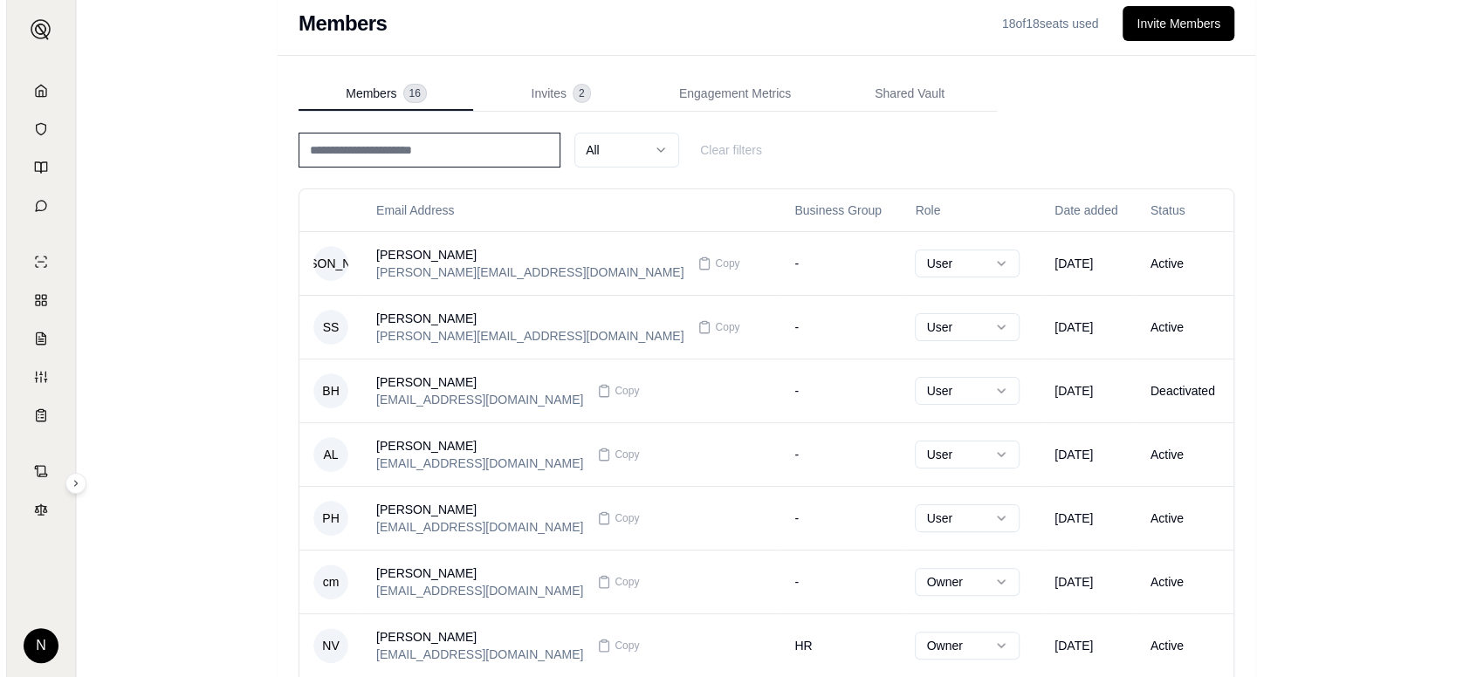
scroll to position [0, 0]
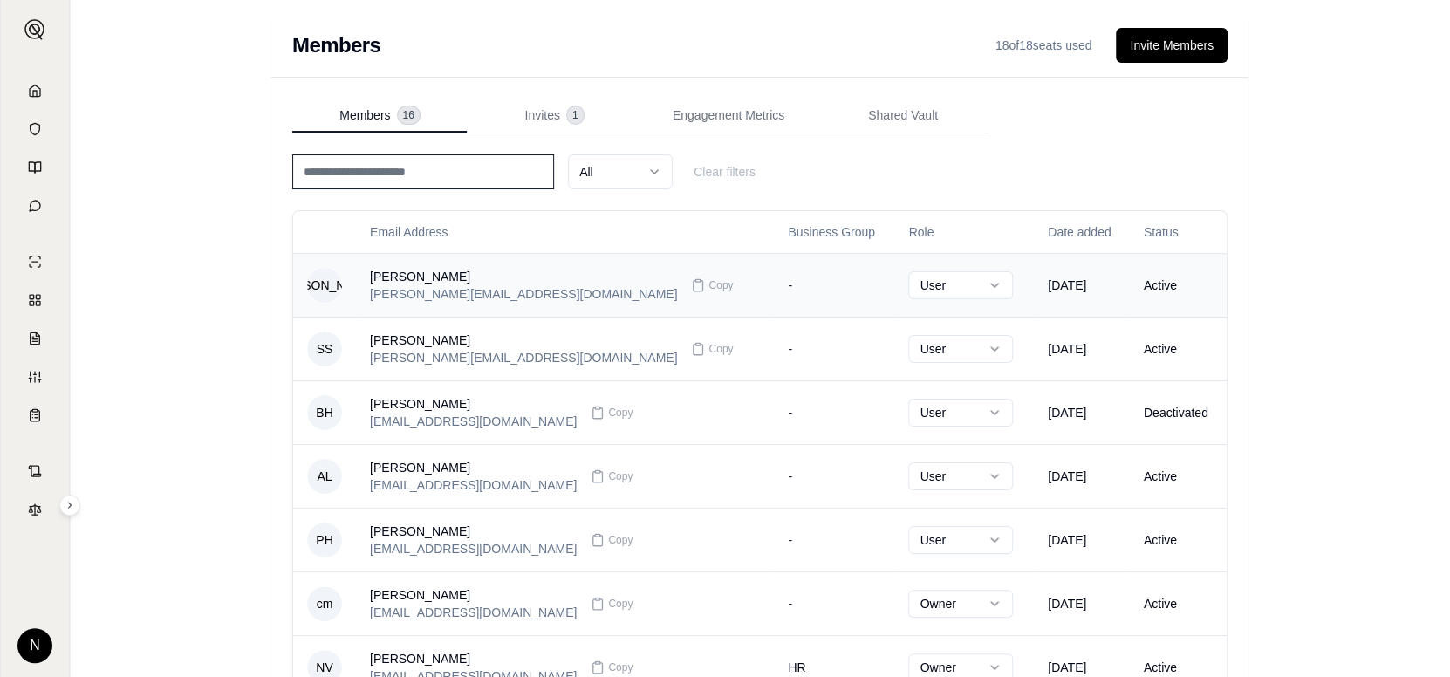
click at [442, 278] on div "[PERSON_NAME]" at bounding box center [523, 276] width 307 height 17
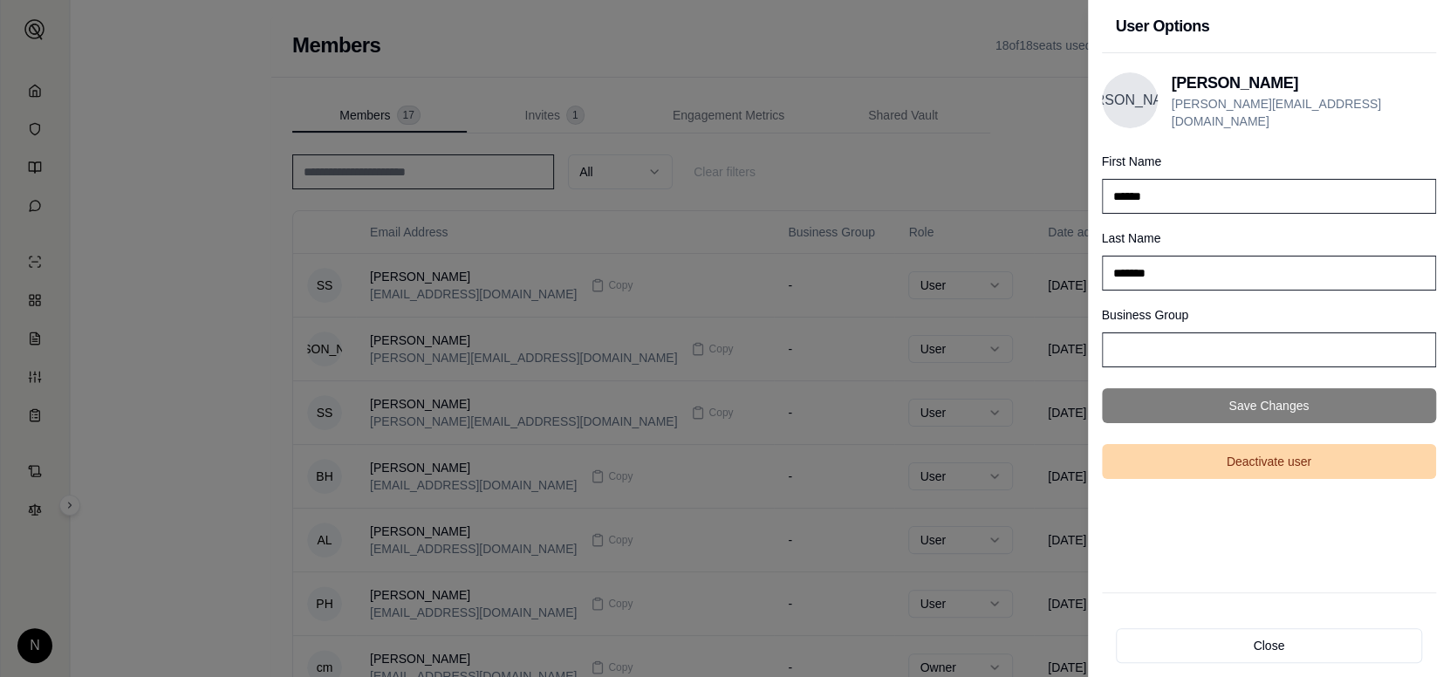
click at [1259, 461] on button "Deactivate user" at bounding box center [1269, 461] width 335 height 35
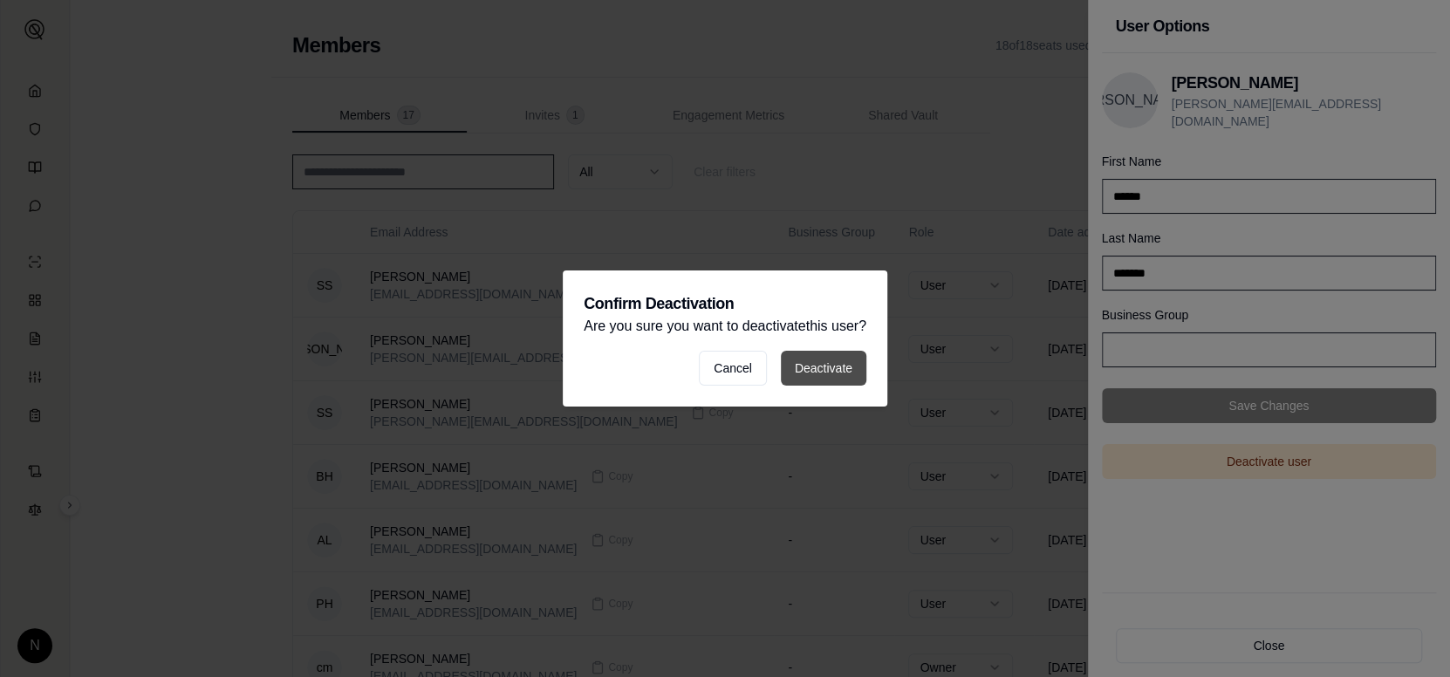
click at [847, 367] on button "Deactivate" at bounding box center [824, 368] width 86 height 35
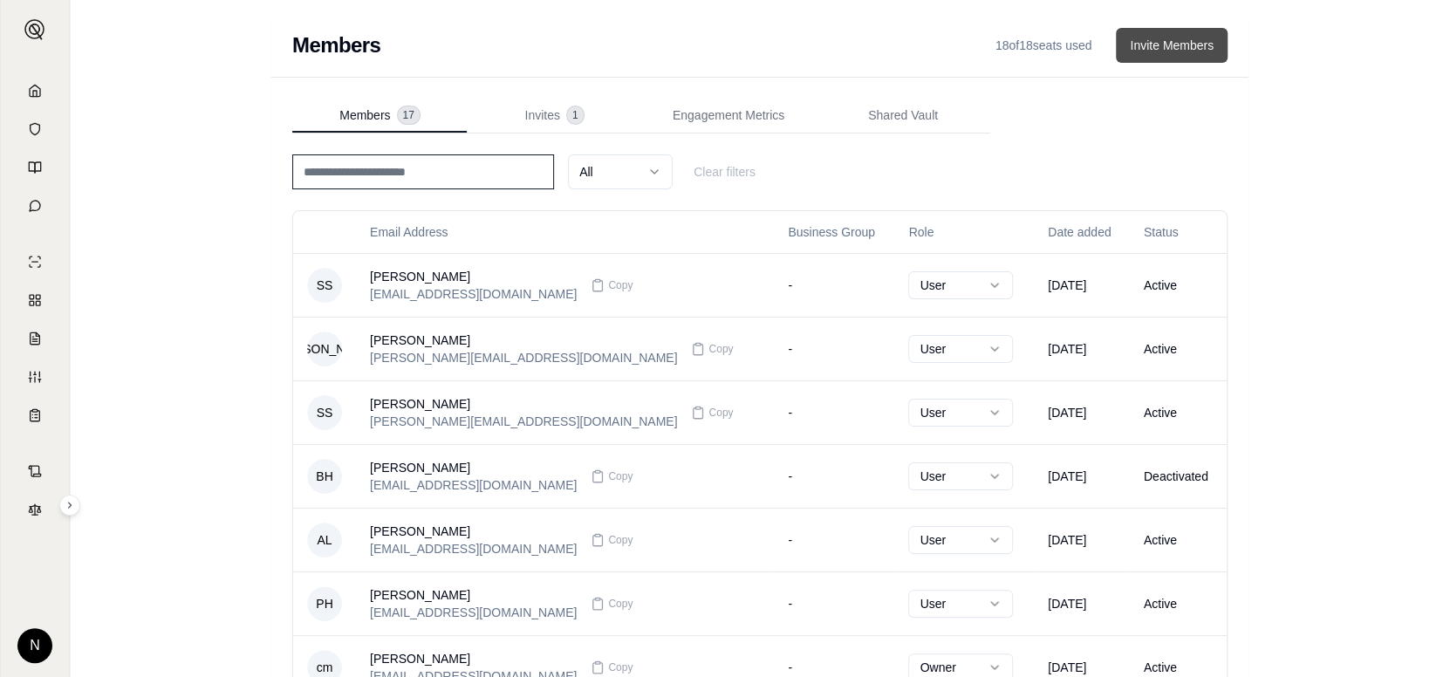
click at [1208, 44] on button "Invite Members" at bounding box center [1172, 45] width 112 height 35
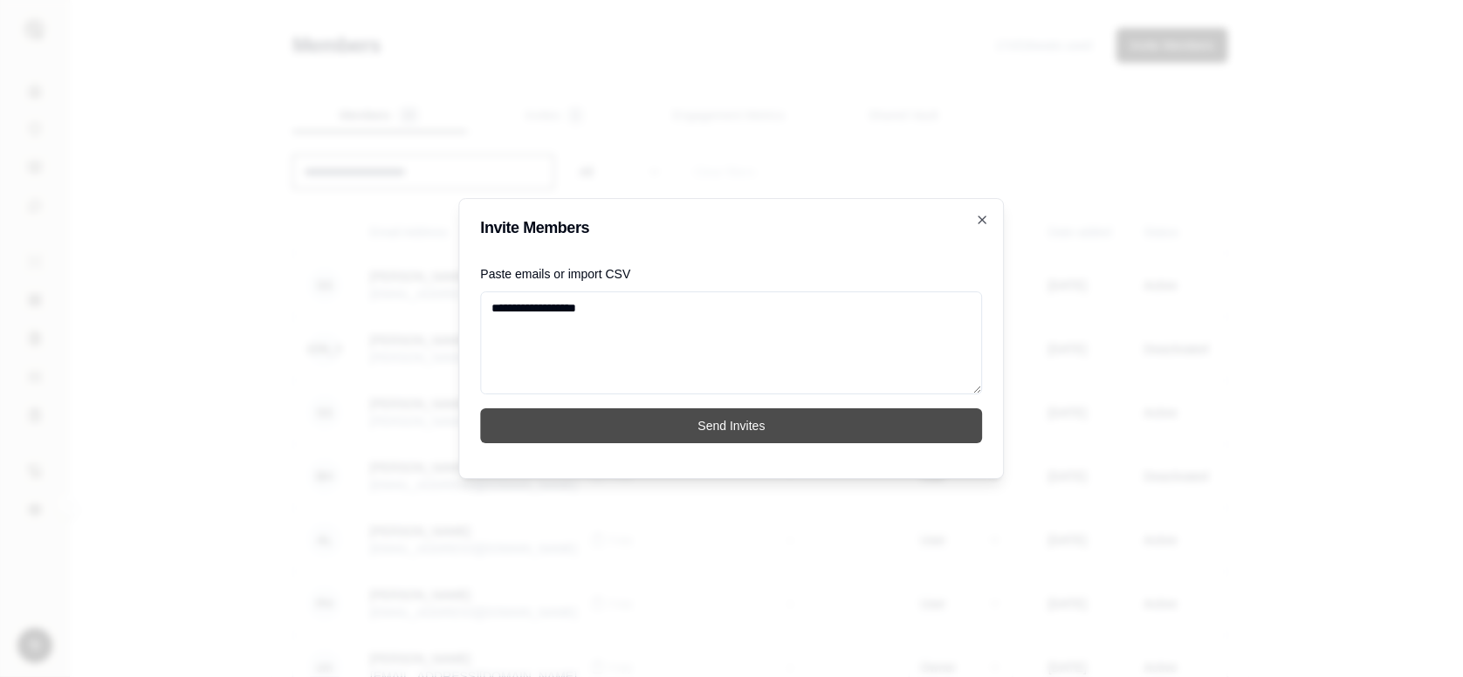
click at [778, 421] on button "Send Invites" at bounding box center [732, 425] width 502 height 35
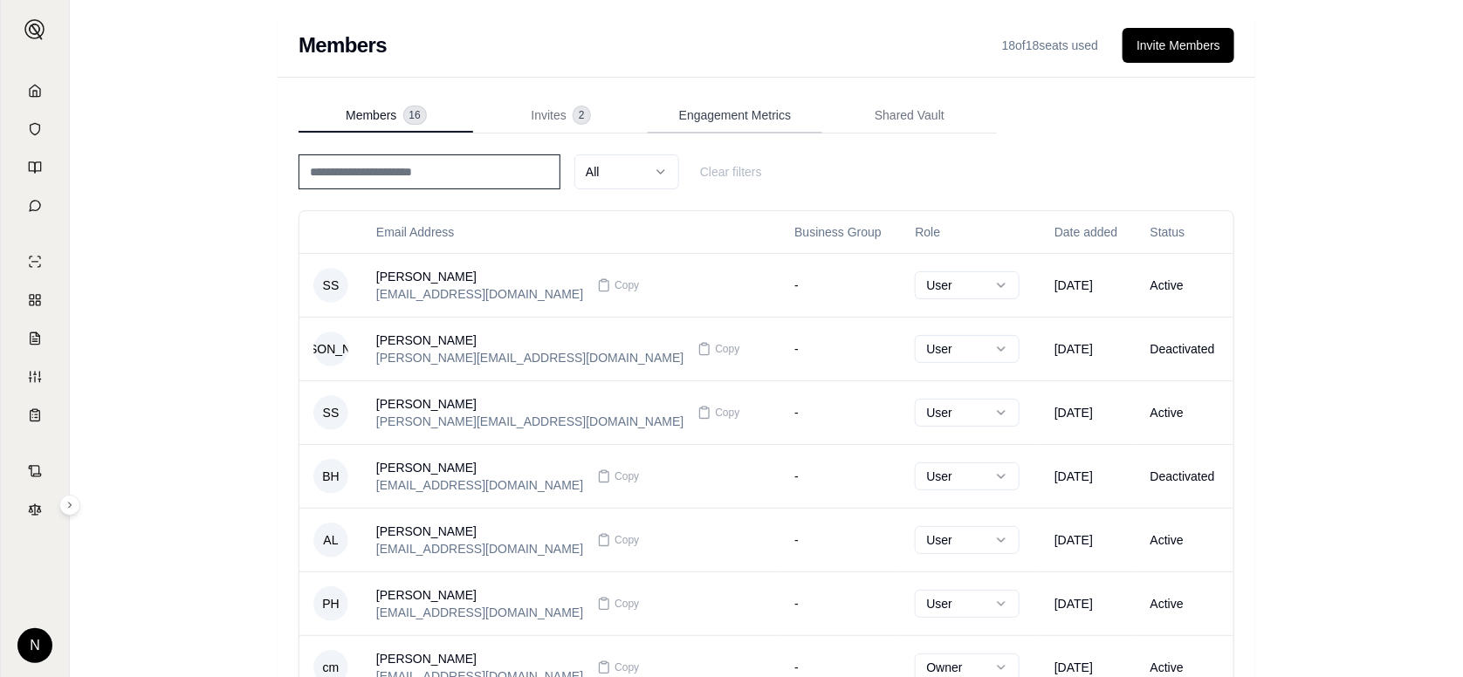
click at [718, 117] on span "Engagement Metrics" at bounding box center [735, 114] width 112 height 17
